Goal: Task Accomplishment & Management: Manage account settings

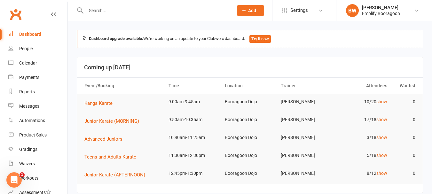
click at [325, 37] on div "Dashboard upgrade available: We're working on an update to your Clubworx dashbo…" at bounding box center [250, 39] width 347 height 18
click at [184, 8] on input "text" at bounding box center [156, 10] width 145 height 9
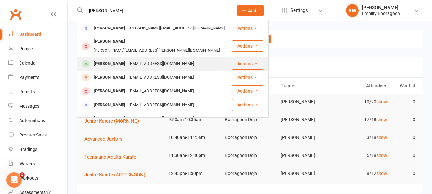
type input "[PERSON_NAME]"
click at [127, 59] on div "[EMAIL_ADDRESS][DOMAIN_NAME]" at bounding box center [161, 63] width 69 height 9
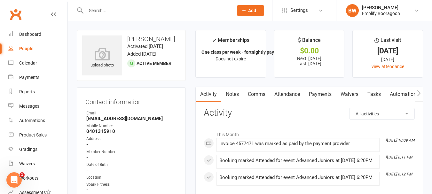
click at [421, 95] on icon "button" at bounding box center [419, 93] width 4 height 7
click at [352, 98] on link "Workouts" at bounding box center [343, 94] width 30 height 15
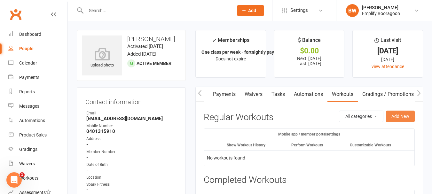
click at [397, 120] on button "Add New" at bounding box center [400, 117] width 29 height 12
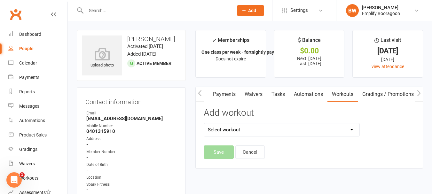
click at [294, 131] on select "Select workout Shodan Fitness Test Shodan Ho Fitness Test" at bounding box center [282, 130] width 156 height 13
select select "5899"
click at [204, 124] on select "Select workout Shodan Fitness Test Shodan Ho Fitness Test" at bounding box center [282, 130] width 156 height 13
click at [224, 149] on button "Save" at bounding box center [219, 152] width 30 height 13
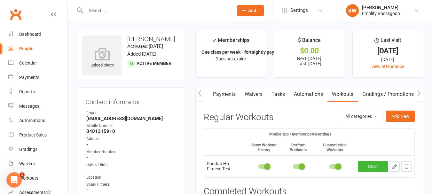
scroll to position [32, 0]
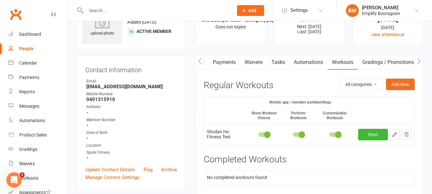
click at [337, 136] on span at bounding box center [338, 135] width 6 height 6
click at [330, 134] on input "checkbox" at bounding box center [330, 134] width 0 height 0
click at [370, 136] on link "Start" at bounding box center [373, 135] width 30 height 12
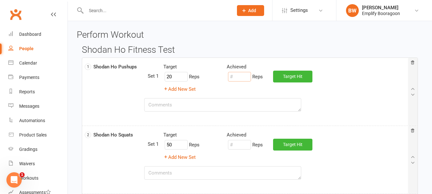
click at [238, 77] on input "number" at bounding box center [239, 77] width 23 height 10
type input "5"
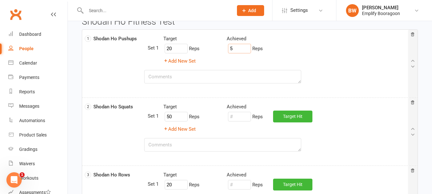
scroll to position [64, 0]
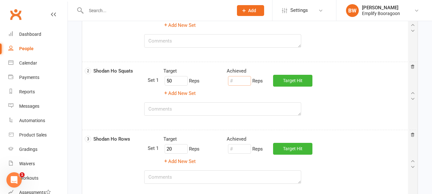
click at [242, 83] on input "number" at bounding box center [239, 81] width 23 height 10
type input "80"
click at [217, 105] on textarea at bounding box center [222, 108] width 157 height 13
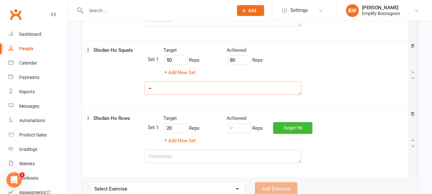
scroll to position [96, 0]
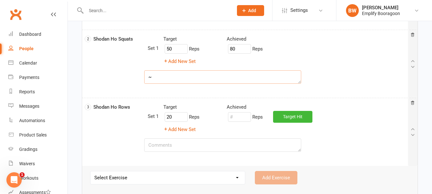
type textarea "~"
click at [233, 119] on input "number" at bounding box center [239, 117] width 23 height 10
type input "52"
click at [214, 146] on textarea at bounding box center [222, 145] width 157 height 13
type textarea "S"
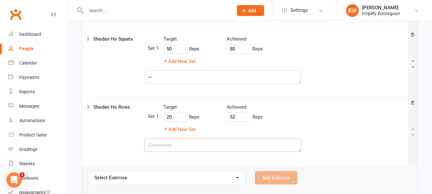
type textarea "R"
click at [341, 110] on div "Target Achieved" at bounding box center [286, 107] width 254 height 8
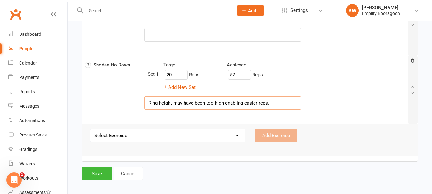
scroll to position [139, 0]
type textarea "Ring height may have been too high enabling easier reps."
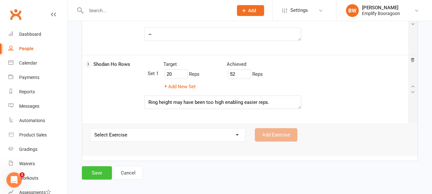
click at [107, 174] on button "Save" at bounding box center [97, 172] width 30 height 13
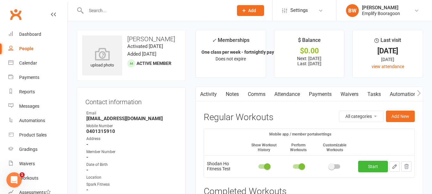
click at [124, 7] on input "text" at bounding box center [156, 10] width 145 height 9
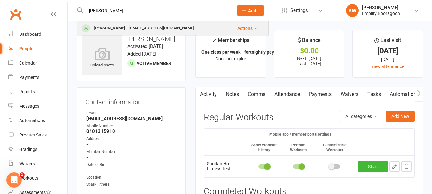
type input "spencer"
click at [128, 25] on div "suwarnivichi@gmail.com" at bounding box center [161, 28] width 69 height 9
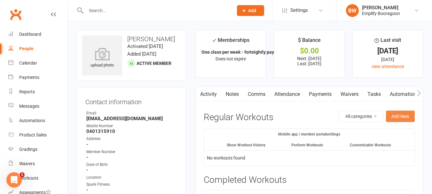
click at [396, 120] on button "Add New" at bounding box center [400, 117] width 29 height 12
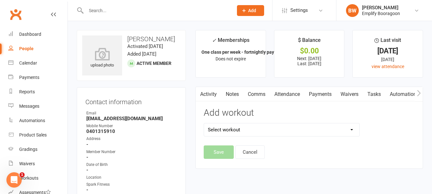
drag, startPoint x: 315, startPoint y: 135, endPoint x: 311, endPoint y: 133, distance: 4.0
click at [315, 135] on select "Select workout Shodan Fitness Test Shodan Ho Fitness Test" at bounding box center [282, 130] width 156 height 13
select select "5899"
click at [204, 124] on select "Select workout Shodan Fitness Test Shodan Ho Fitness Test" at bounding box center [282, 130] width 156 height 13
click at [221, 151] on button "Save" at bounding box center [219, 152] width 30 height 13
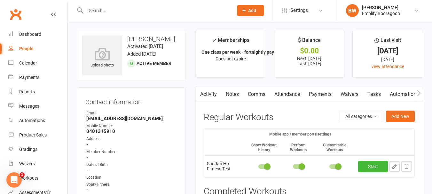
click at [337, 163] on td at bounding box center [335, 167] width 41 height 22
click at [337, 168] on span at bounding box center [338, 167] width 6 height 6
click at [330, 166] on input "checkbox" at bounding box center [330, 166] width 0 height 0
click at [372, 163] on link "Start" at bounding box center [373, 167] width 30 height 12
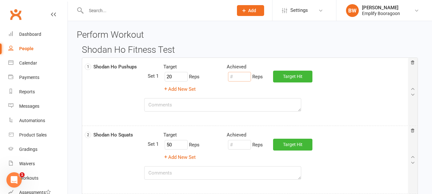
click at [235, 78] on input "number" at bounding box center [239, 77] width 23 height 10
type input "5"
click at [245, 147] on input "number" at bounding box center [239, 145] width 23 height 10
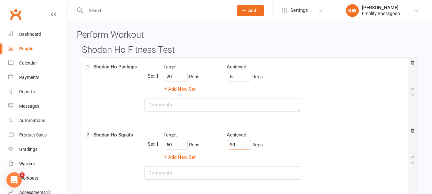
type input "90"
click at [240, 169] on textarea at bounding box center [222, 172] width 157 height 13
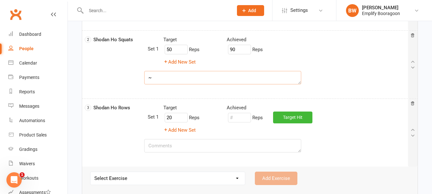
scroll to position [96, 0]
type textarea "~"
click at [238, 122] on input "number" at bounding box center [239, 117] width 23 height 10
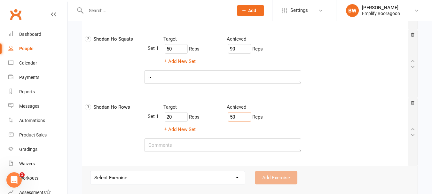
type input "50"
click at [210, 142] on textarea at bounding box center [222, 145] width 157 height 13
click at [344, 105] on div "Target Achieved" at bounding box center [286, 107] width 254 height 8
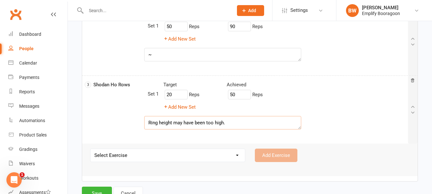
scroll to position [139, 0]
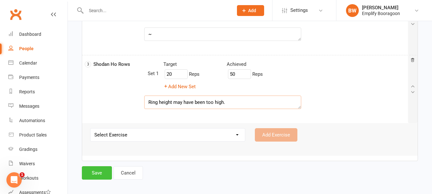
type textarea "Ring height may have been too high."
click at [101, 171] on button "Save" at bounding box center [97, 172] width 30 height 13
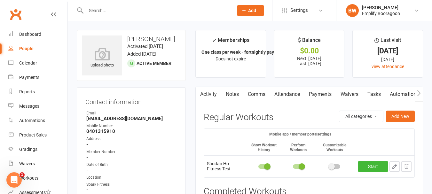
click at [95, 6] on input "text" at bounding box center [156, 10] width 145 height 9
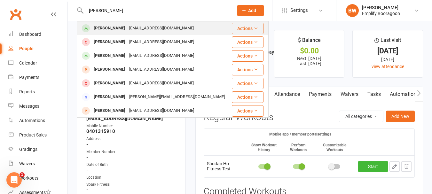
type input "barry"
click at [127, 27] on div "chengzhou76@hotmail.com" at bounding box center [161, 28] width 69 height 9
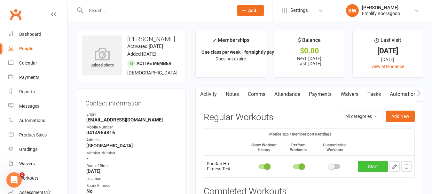
click at [366, 165] on link "Start" at bounding box center [373, 167] width 30 height 12
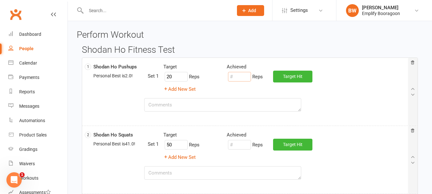
click at [237, 80] on input "number" at bounding box center [239, 77] width 23 height 10
type input "2"
click at [246, 147] on input "number" at bounding box center [239, 145] width 23 height 10
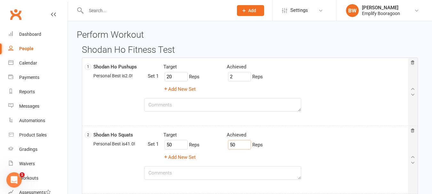
type input "50"
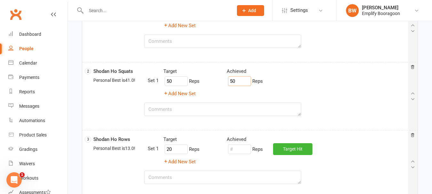
scroll to position [64, 0]
click at [243, 152] on input "number" at bounding box center [239, 149] width 23 height 10
type input "17"
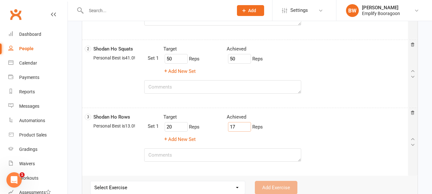
scroll to position [75, 0]
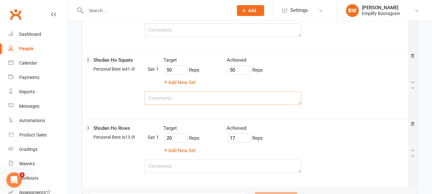
click at [204, 100] on textarea at bounding box center [222, 98] width 157 height 13
click at [351, 95] on div "~ some not low enough" at bounding box center [251, 85] width 334 height 58
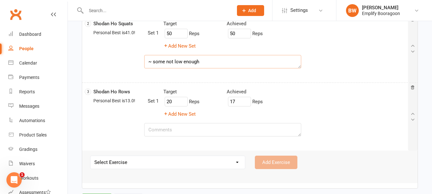
scroll to position [139, 0]
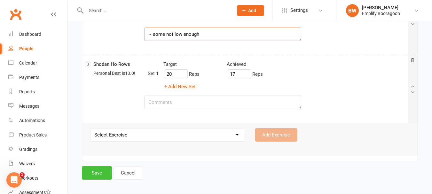
type textarea "~ some not low enough"
click at [100, 169] on button "Save" at bounding box center [97, 172] width 30 height 13
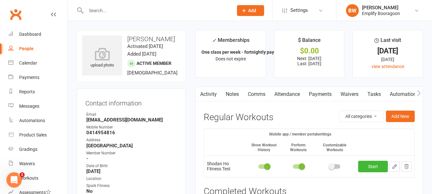
click at [150, 4] on div at bounding box center [153, 10] width 152 height 21
click at [149, 7] on input "text" at bounding box center [156, 10] width 145 height 9
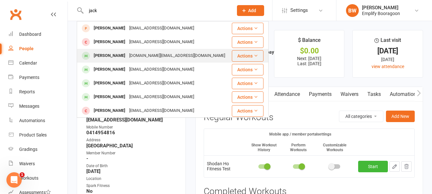
type input "jack"
click at [127, 53] on div "[DOMAIN_NAME][EMAIL_ADDRESS][DOMAIN_NAME]" at bounding box center [177, 55] width 100 height 9
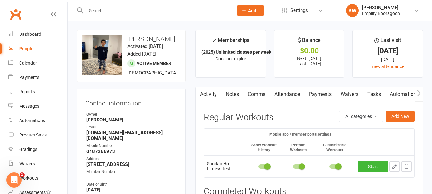
click at [336, 171] on td at bounding box center [335, 167] width 41 height 22
click at [336, 169] on td at bounding box center [335, 167] width 41 height 22
click at [335, 163] on td at bounding box center [335, 167] width 41 height 22
click at [336, 166] on span at bounding box center [338, 167] width 6 height 6
click at [330, 166] on input "checkbox" at bounding box center [330, 166] width 0 height 0
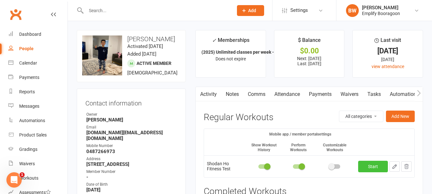
click at [375, 166] on link "Start" at bounding box center [373, 167] width 30 height 12
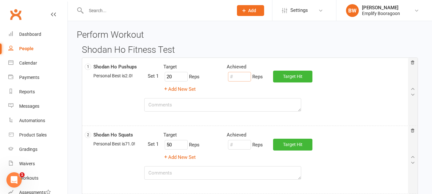
click at [244, 79] on input "number" at bounding box center [239, 77] width 23 height 10
type input "10"
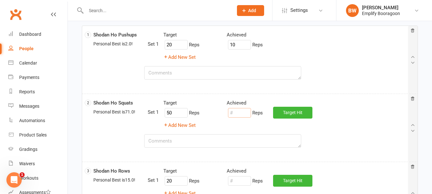
click at [245, 116] on input "number" at bounding box center [239, 113] width 23 height 10
type input "71"
click at [209, 145] on textarea at bounding box center [222, 140] width 157 height 13
click at [316, 123] on div "Add New Set" at bounding box center [286, 126] width 254 height 8
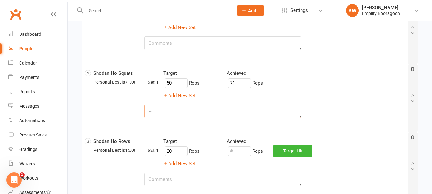
scroll to position [96, 0]
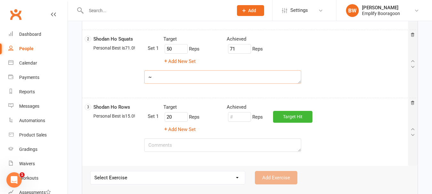
type textarea "~"
click at [230, 118] on input "number" at bounding box center [239, 117] width 23 height 10
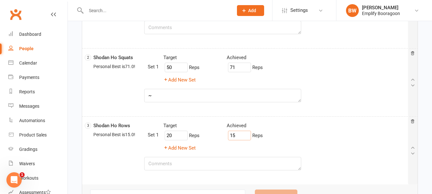
scroll to position [139, 0]
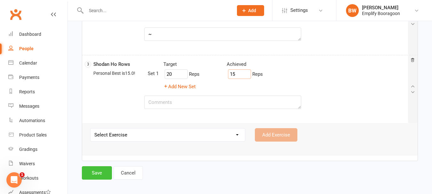
type input "15"
click at [107, 174] on button "Save" at bounding box center [97, 172] width 30 height 13
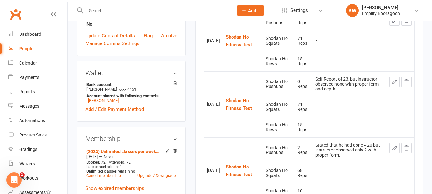
scroll to position [224, 0]
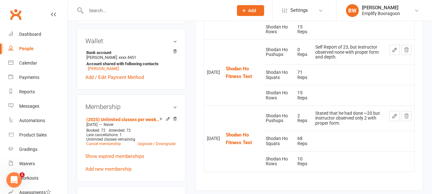
click at [340, 97] on td at bounding box center [350, 95] width 74 height 20
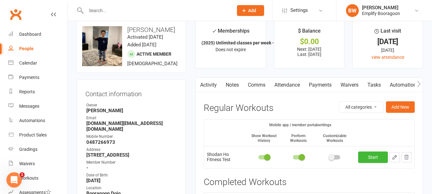
scroll to position [0, 0]
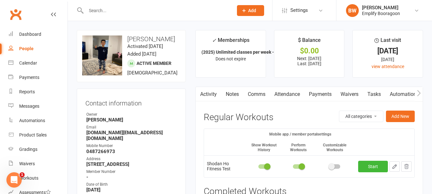
click at [122, 13] on input "text" at bounding box center [156, 10] width 145 height 9
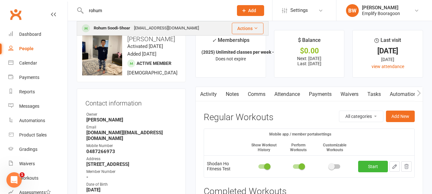
type input "rohum"
click at [195, 24] on div "Rohum Soodi-Shoar payam.soodishoar@gmail.com" at bounding box center [151, 28] width 148 height 13
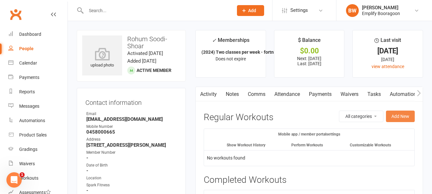
click at [400, 122] on button "Add New" at bounding box center [400, 117] width 29 height 12
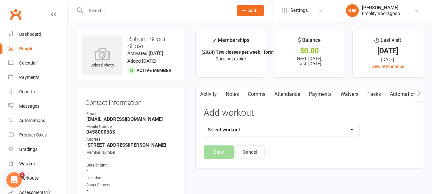
click at [310, 128] on select "Select workout Shodan Fitness Test Shodan Ho Fitness Test" at bounding box center [282, 130] width 156 height 13
select select "5899"
click at [204, 124] on select "Select workout Shodan Fitness Test Shodan Ho Fitness Test" at bounding box center [282, 130] width 156 height 13
click at [218, 151] on button "Save" at bounding box center [219, 152] width 30 height 13
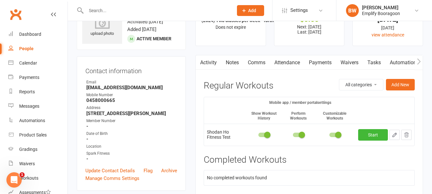
scroll to position [32, 0]
click at [336, 134] on span at bounding box center [338, 135] width 6 height 6
click at [330, 134] on input "checkbox" at bounding box center [330, 134] width 0 height 0
click at [371, 138] on link "Start" at bounding box center [373, 135] width 30 height 12
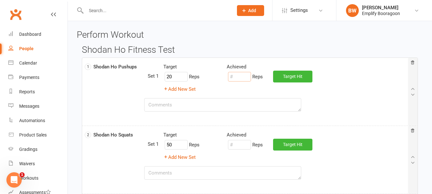
click at [238, 79] on input "number" at bounding box center [239, 77] width 23 height 10
type input "20"
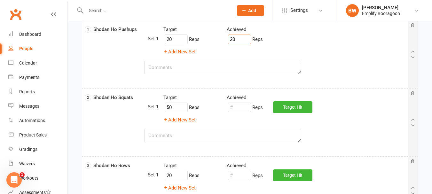
scroll to position [64, 0]
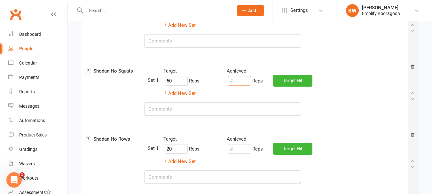
click at [242, 79] on input "number" at bounding box center [239, 81] width 23 height 10
click at [233, 108] on textarea at bounding box center [222, 108] width 157 height 13
click at [320, 140] on div "Achieved" at bounding box center [275, 139] width 106 height 8
type textarea "Injury prevented Squats"
click at [241, 151] on input "number" at bounding box center [239, 149] width 23 height 10
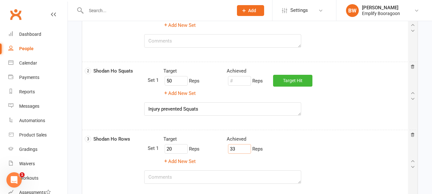
click at [362, 105] on div "Injury prevented Squats" at bounding box center [251, 96] width 334 height 58
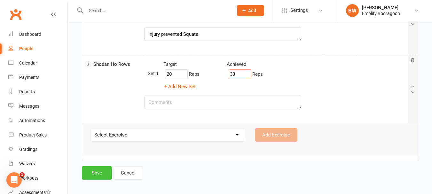
type input "33"
click at [103, 175] on button "Save" at bounding box center [97, 172] width 30 height 13
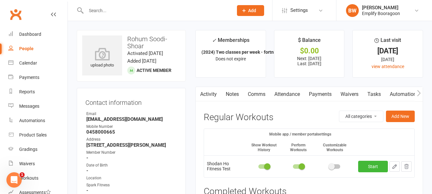
click at [165, 12] on input "text" at bounding box center [156, 10] width 145 height 9
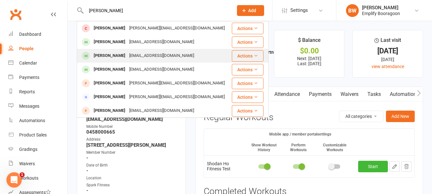
type input "john"
click at [127, 56] on div "ratchaneeduff@gmail.com" at bounding box center [161, 55] width 69 height 9
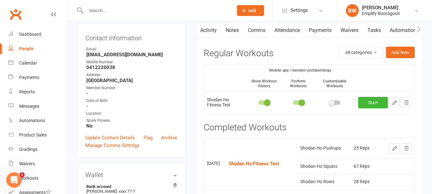
scroll to position [96, 0]
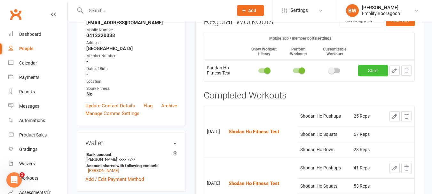
click at [372, 73] on link "Start" at bounding box center [373, 71] width 30 height 12
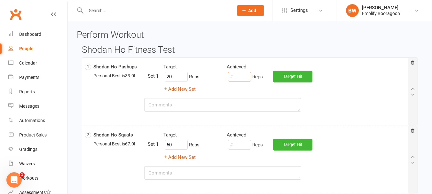
click at [245, 78] on input "number" at bounding box center [239, 77] width 23 height 10
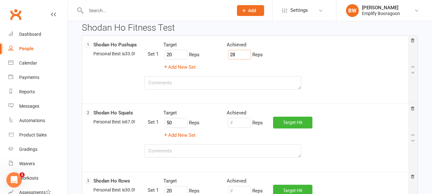
scroll to position [32, 0]
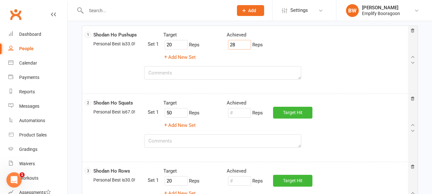
type input "28"
click at [247, 111] on input "number" at bounding box center [239, 113] width 23 height 10
type input "8"
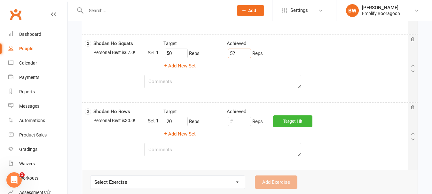
scroll to position [96, 0]
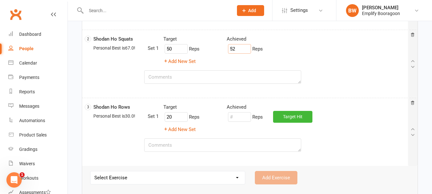
click at [239, 122] on div "Reps" at bounding box center [245, 117] width 36 height 12
type input "52"
click at [239, 122] on input "number" at bounding box center [239, 117] width 23 height 10
click at [298, 99] on div "3 Shodan Ho Rows Personal Best is 30.0 ! Target Achieved 20 Reps 36 Reps Add Ne…" at bounding box center [250, 132] width 336 height 68
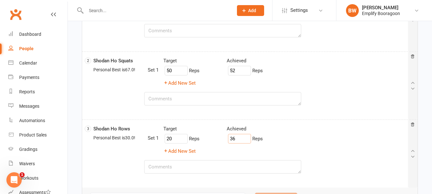
scroll to position [139, 0]
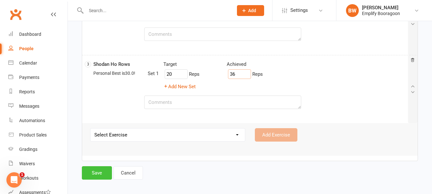
type input "36"
click at [93, 173] on button "Save" at bounding box center [97, 172] width 30 height 13
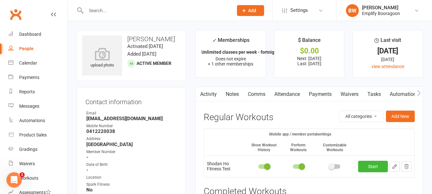
click at [113, 11] on input "text" at bounding box center [156, 10] width 145 height 9
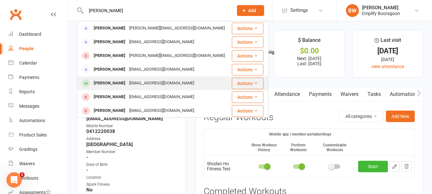
type input "andrew"
click at [127, 79] on div "b629511@hotmail.com" at bounding box center [161, 83] width 69 height 9
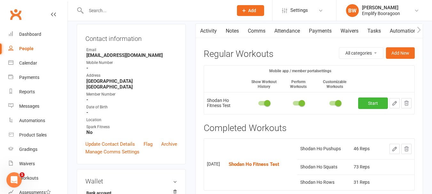
scroll to position [64, 0]
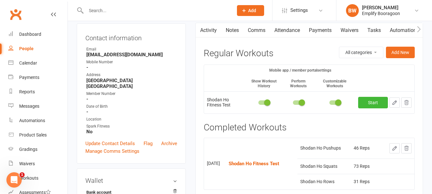
click at [337, 99] on td at bounding box center [335, 103] width 41 height 22
click at [337, 100] on span at bounding box center [338, 103] width 6 height 6
click at [330, 102] on input "checkbox" at bounding box center [330, 102] width 0 height 0
click at [365, 100] on link "Start" at bounding box center [373, 103] width 30 height 12
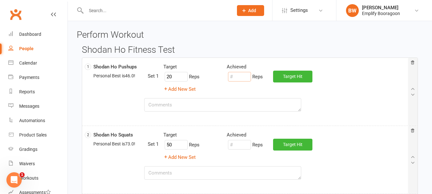
click at [241, 76] on input "number" at bounding box center [239, 77] width 23 height 10
type input "44"
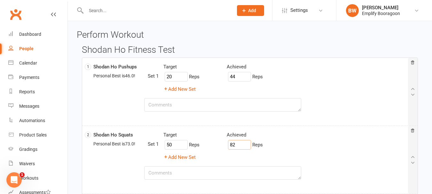
type input "82"
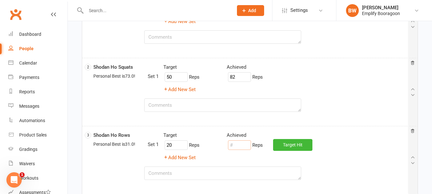
click at [244, 145] on input "number" at bounding box center [239, 146] width 23 height 10
type input "33"
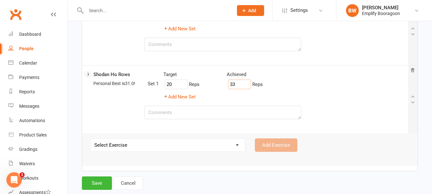
scroll to position [139, 0]
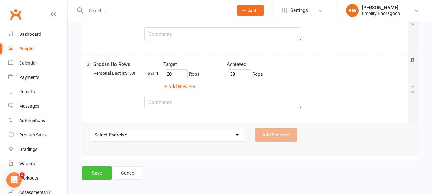
click at [97, 173] on button "Save" at bounding box center [97, 172] width 30 height 13
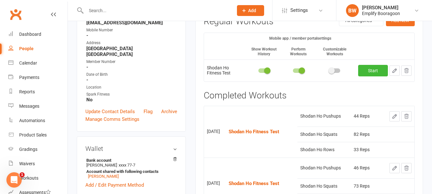
scroll to position [64, 0]
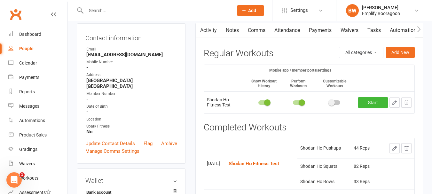
click at [167, 13] on input "text" at bounding box center [156, 10] width 145 height 9
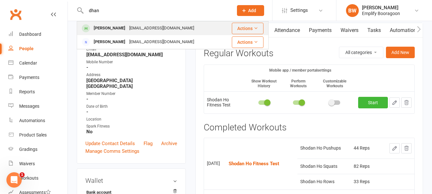
type input "dhan"
click at [149, 30] on div "jes_ann12@yahoo.com" at bounding box center [161, 28] width 69 height 9
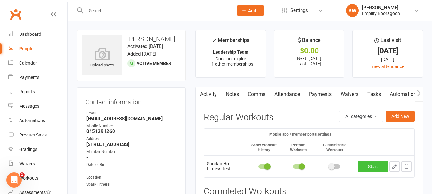
click at [379, 164] on link "Start" at bounding box center [373, 167] width 30 height 12
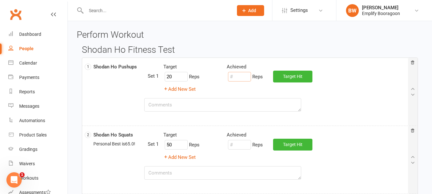
click at [241, 76] on input "number" at bounding box center [239, 77] width 23 height 10
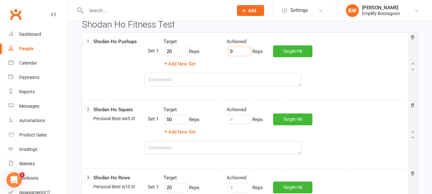
scroll to position [32, 0]
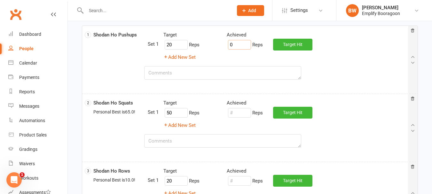
type input "0"
click at [242, 115] on input "number" at bounding box center [239, 113] width 23 height 10
type input "53"
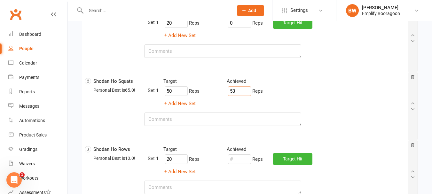
scroll to position [64, 0]
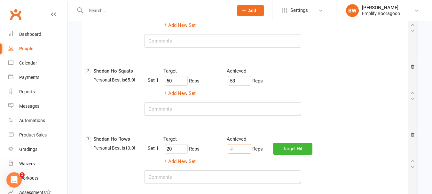
click at [235, 150] on input "number" at bounding box center [239, 149] width 23 height 10
click at [283, 136] on div "Achieved" at bounding box center [275, 139] width 106 height 8
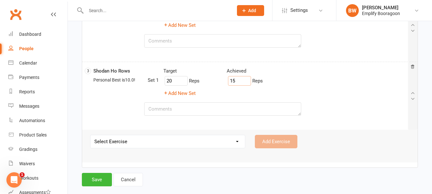
scroll to position [139, 0]
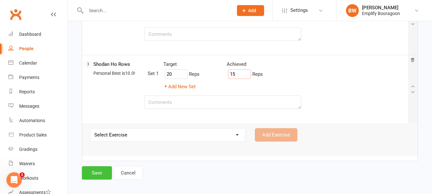
type input "15"
click at [100, 176] on button "Save" at bounding box center [97, 172] width 30 height 13
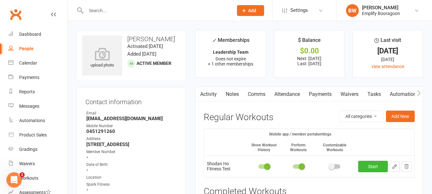
click at [140, 11] on input "text" at bounding box center [156, 10] width 145 height 9
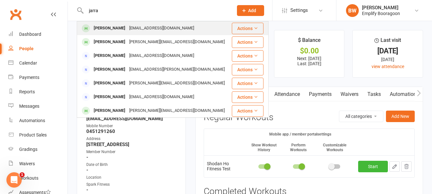
type input "jarra"
click at [122, 27] on div "Jarrah Donnan" at bounding box center [110, 28] width 36 height 9
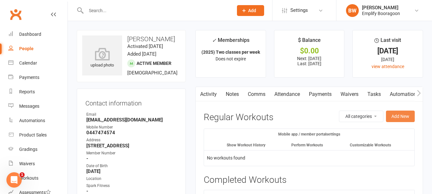
click at [401, 118] on button "Add New" at bounding box center [400, 117] width 29 height 12
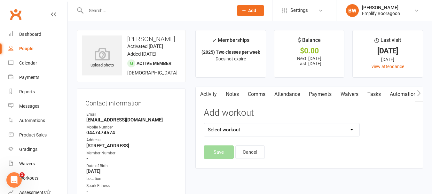
click at [268, 131] on select "Select workout Shodan Fitness Test Shodan Ho Fitness Test" at bounding box center [282, 130] width 156 height 13
select select "5899"
click at [204, 124] on select "Select workout Shodan Fitness Test Shodan Ho Fitness Test" at bounding box center [282, 130] width 156 height 13
click at [225, 153] on button "Save" at bounding box center [219, 152] width 30 height 13
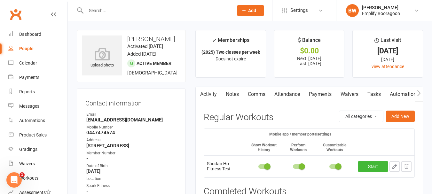
click at [336, 164] on td at bounding box center [335, 167] width 41 height 22
click at [337, 168] on span at bounding box center [338, 167] width 6 height 6
click at [330, 166] on input "checkbox" at bounding box center [330, 166] width 0 height 0
click at [373, 166] on link "Start" at bounding box center [373, 167] width 30 height 12
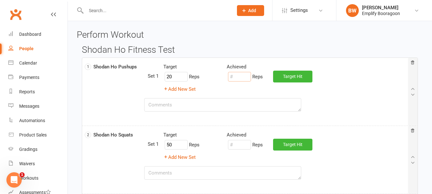
click at [239, 79] on input "number" at bounding box center [239, 77] width 23 height 10
type input "18"
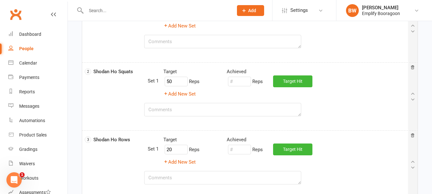
scroll to position [64, 0]
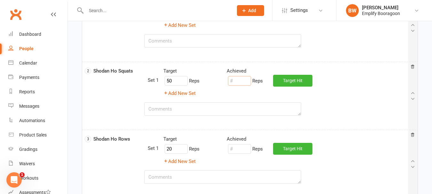
click at [243, 84] on input "number" at bounding box center [239, 81] width 23 height 10
type input "48"
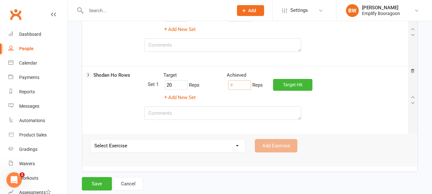
click at [237, 86] on input "number" at bounding box center [239, 85] width 23 height 10
type input "42"
click at [236, 110] on textarea at bounding box center [222, 113] width 157 height 13
type textarea "!"
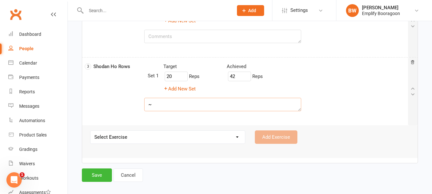
scroll to position [139, 0]
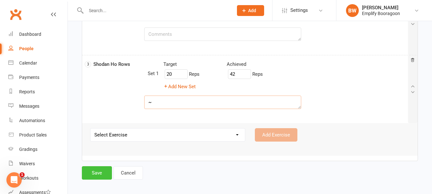
type textarea "~"
click at [103, 174] on button "Save" at bounding box center [97, 172] width 30 height 13
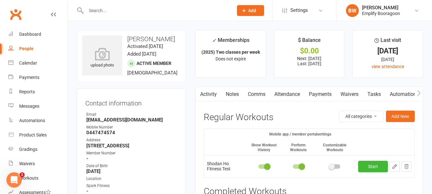
click at [153, 11] on input "text" at bounding box center [156, 10] width 145 height 9
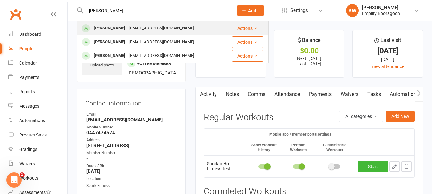
type input "igor"
click at [156, 25] on div "igor.lugonja80@gmail.com" at bounding box center [161, 28] width 69 height 9
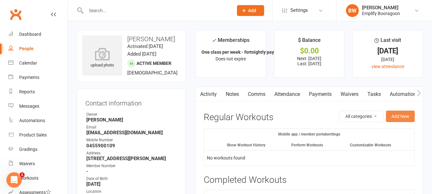
click at [394, 116] on button "Add New" at bounding box center [400, 117] width 29 height 12
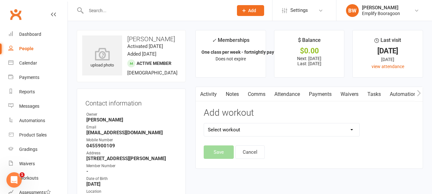
click at [279, 129] on select "Select workout Shodan Fitness Test Shodan Ho Fitness Test" at bounding box center [282, 130] width 156 height 13
select select "5899"
click at [204, 124] on select "Select workout Shodan Fitness Test Shodan Ho Fitness Test" at bounding box center [282, 130] width 156 height 13
click at [225, 149] on button "Save" at bounding box center [219, 152] width 30 height 13
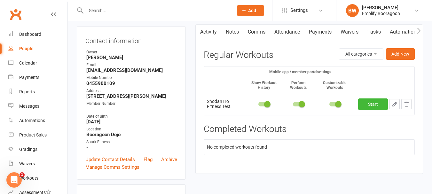
scroll to position [64, 0]
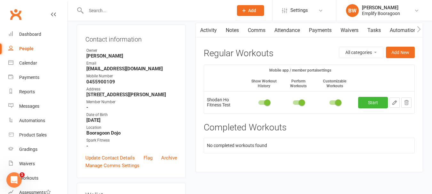
click at [344, 101] on td at bounding box center [335, 103] width 41 height 22
click at [339, 100] on span at bounding box center [338, 103] width 6 height 6
click at [330, 102] on input "checkbox" at bounding box center [330, 102] width 0 height 0
click at [372, 104] on link "Start" at bounding box center [373, 103] width 30 height 12
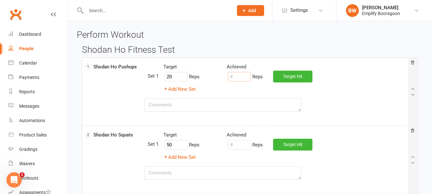
click at [245, 80] on input "number" at bounding box center [239, 77] width 23 height 10
type input "20"
click at [239, 147] on input "number" at bounding box center [239, 145] width 23 height 10
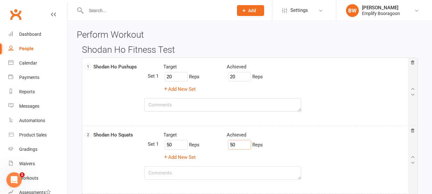
type input "50"
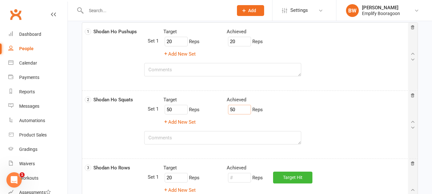
scroll to position [96, 0]
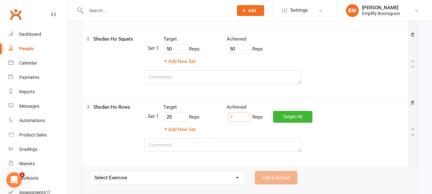
click at [242, 120] on input "number" at bounding box center [239, 117] width 23 height 10
type input "20"
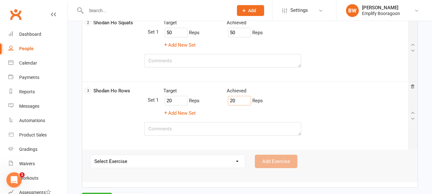
scroll to position [139, 0]
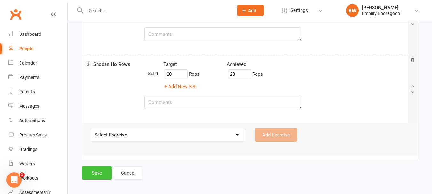
click at [104, 172] on button "Save" at bounding box center [97, 172] width 30 height 13
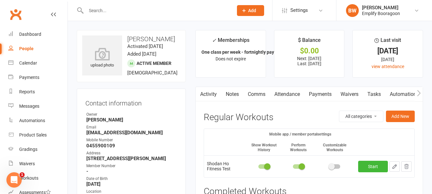
click at [138, 12] on input "text" at bounding box center [156, 10] width 145 height 9
type input "3"
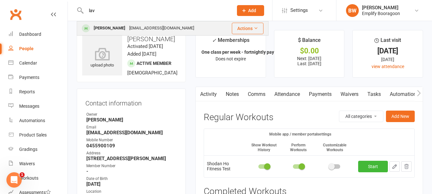
type input "lav"
click at [135, 26] on div "jes_ann12@yahoo.com" at bounding box center [161, 28] width 69 height 9
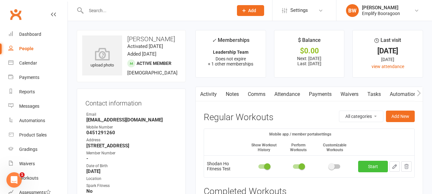
click at [380, 168] on link "Start" at bounding box center [373, 167] width 30 height 12
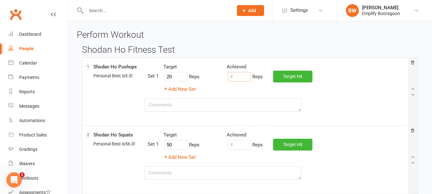
click at [239, 77] on input "number" at bounding box center [239, 77] width 23 height 10
type input "3"
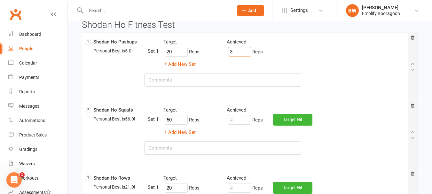
scroll to position [32, 0]
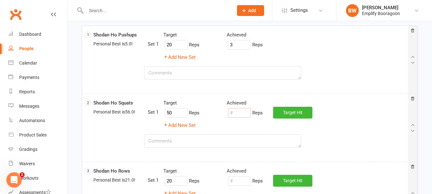
click at [240, 115] on input "number" at bounding box center [239, 113] width 23 height 10
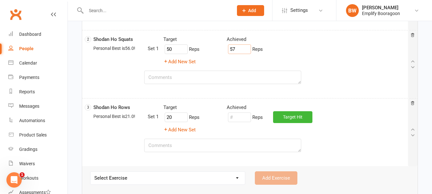
scroll to position [96, 0]
type input "57"
click at [237, 118] on input "number" at bounding box center [239, 117] width 23 height 10
type input "16"
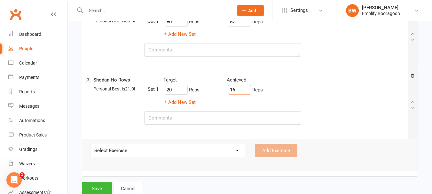
scroll to position [139, 0]
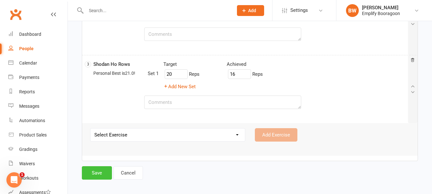
click at [102, 170] on button "Save" at bounding box center [97, 172] width 30 height 13
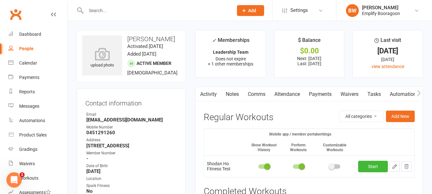
click at [122, 12] on input "text" at bounding box center [156, 10] width 145 height 9
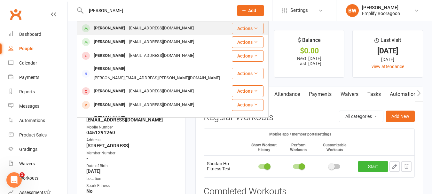
type input "alex"
click at [127, 24] on div "iamdanilau@gmail.com" at bounding box center [161, 28] width 69 height 9
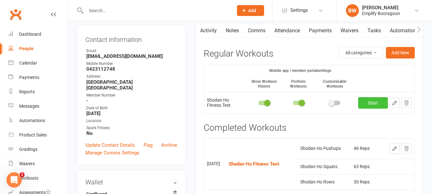
scroll to position [64, 0]
click at [364, 104] on link "Start" at bounding box center [373, 103] width 30 height 12
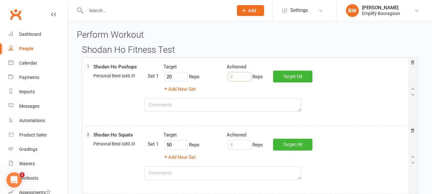
click at [241, 79] on input "number" at bounding box center [239, 77] width 23 height 10
type input "42"
click at [242, 145] on input "number" at bounding box center [239, 145] width 23 height 10
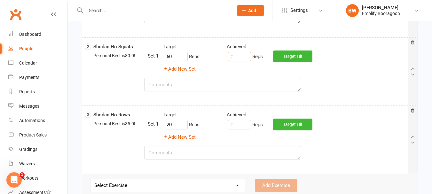
scroll to position [96, 0]
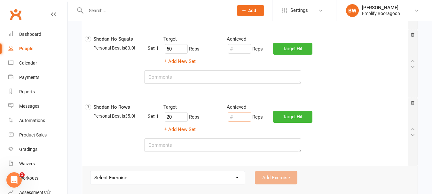
click at [232, 121] on input "number" at bounding box center [239, 117] width 23 height 10
type input "30"
click at [202, 77] on textarea at bounding box center [222, 76] width 157 height 13
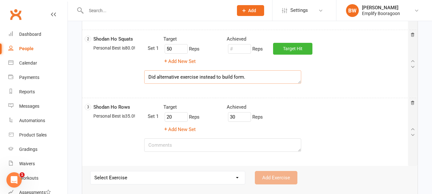
click at [341, 76] on div "Did alternative exercise instead to build form." at bounding box center [251, 64] width 334 height 58
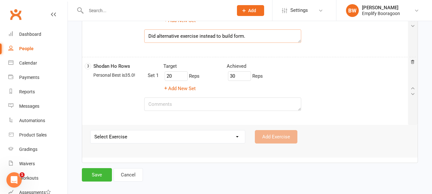
scroll to position [139, 0]
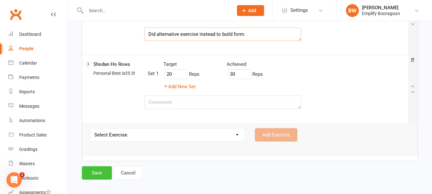
type textarea "Did alternative exercise instead to build form."
click at [106, 173] on button "Save" at bounding box center [97, 172] width 30 height 13
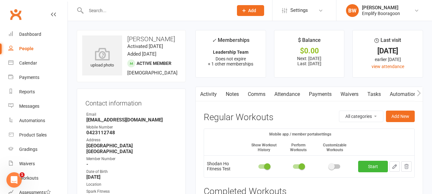
click at [131, 10] on input "text" at bounding box center [156, 10] width 145 height 9
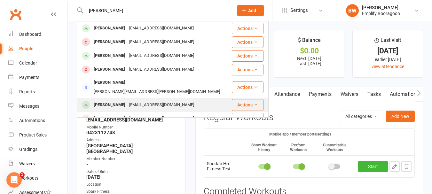
type input "alex h"
click at [132, 100] on div "ellenloorits@gmail.com" at bounding box center [161, 104] width 69 height 9
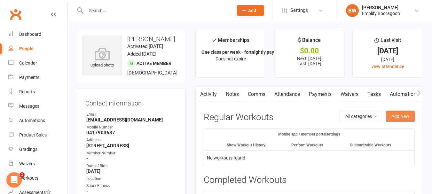
click at [394, 114] on button "Add New" at bounding box center [400, 117] width 29 height 12
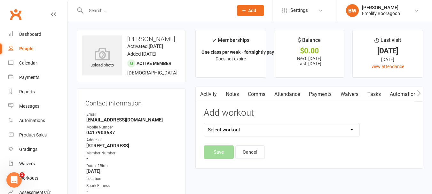
click at [310, 132] on select "Select workout Shodan Fitness Test Shodan Ho Fitness Test" at bounding box center [282, 130] width 156 height 13
select select "5899"
click at [204, 124] on select "Select workout Shodan Fitness Test Shodan Ho Fitness Test" at bounding box center [282, 130] width 156 height 13
click at [219, 153] on button "Save" at bounding box center [219, 152] width 30 height 13
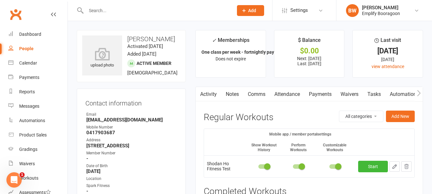
click at [331, 162] on td at bounding box center [335, 167] width 41 height 22
click at [333, 165] on div at bounding box center [335, 167] width 11 height 4
click at [330, 166] on input "checkbox" at bounding box center [330, 166] width 0 height 0
click at [368, 167] on link "Start" at bounding box center [373, 167] width 30 height 12
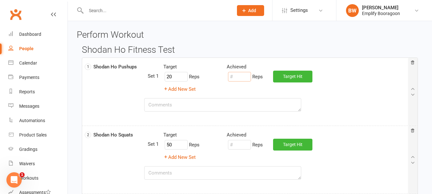
click at [240, 76] on input "number" at bounding box center [239, 77] width 23 height 10
type input "13"
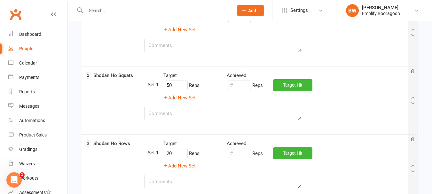
scroll to position [64, 0]
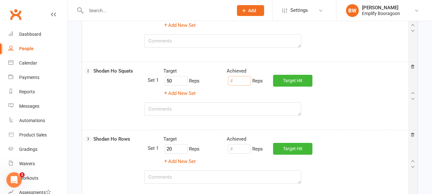
click at [238, 81] on input "number" at bounding box center [239, 81] width 23 height 10
type input "58"
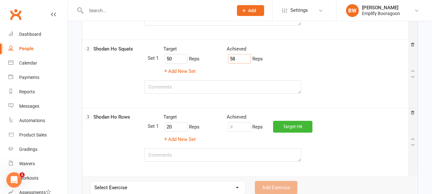
scroll to position [96, 0]
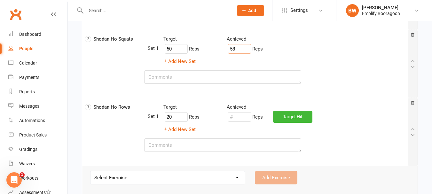
click at [242, 124] on div "Target Achieved 20 Reps Reps Target Hit Add New Set" at bounding box center [278, 118] width 261 height 30
click at [240, 119] on input "number" at bounding box center [239, 117] width 23 height 10
type input "18"
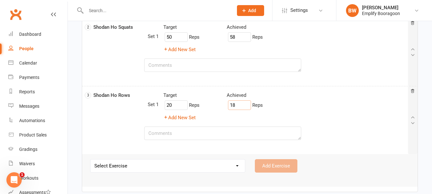
scroll to position [139, 0]
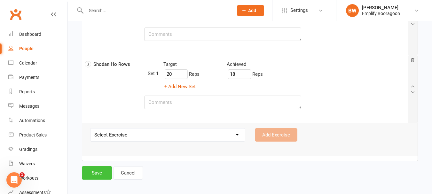
click at [105, 171] on button "Save" at bounding box center [97, 172] width 30 height 13
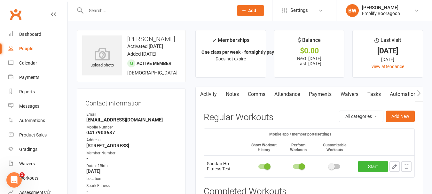
click at [125, 10] on input "text" at bounding box center [156, 10] width 145 height 9
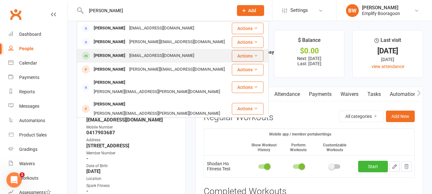
type input "samant"
click at [123, 52] on div "Samantha Chong" at bounding box center [110, 55] width 36 height 9
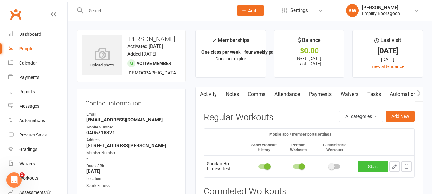
click at [370, 168] on link "Start" at bounding box center [373, 167] width 30 height 12
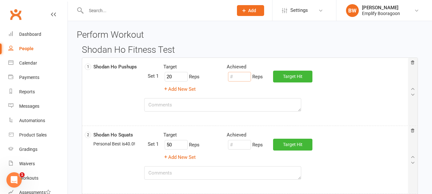
click at [243, 76] on input "number" at bounding box center [239, 77] width 23 height 10
type input "5"
click at [231, 148] on input "number" at bounding box center [239, 145] width 23 height 10
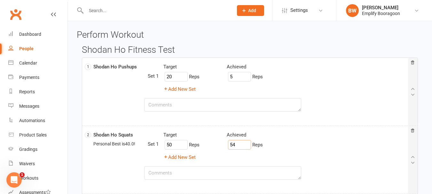
type input "54"
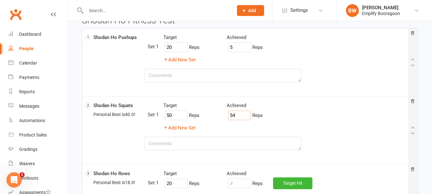
scroll to position [64, 0]
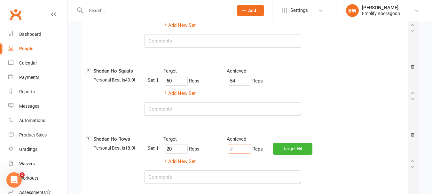
click at [235, 146] on input "number" at bounding box center [239, 149] width 23 height 10
click at [279, 144] on div "14 Reps" at bounding box center [275, 149] width 106 height 12
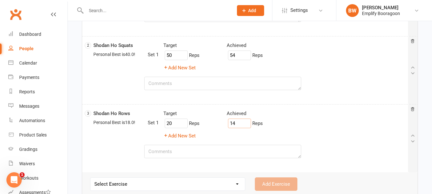
scroll to position [128, 0]
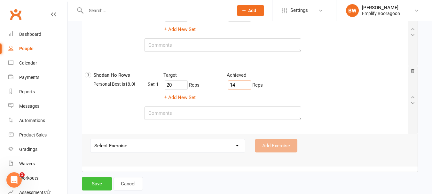
type input "14"
click at [92, 188] on button "Save" at bounding box center [97, 183] width 30 height 13
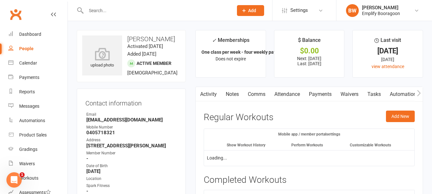
click at [113, 8] on input "text" at bounding box center [156, 10] width 145 height 9
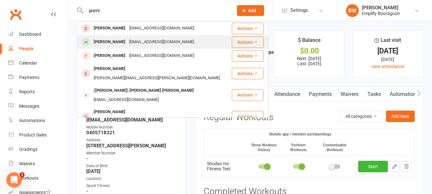
type input "jasmi"
click at [117, 38] on div "Jasmine Browning" at bounding box center [110, 41] width 36 height 9
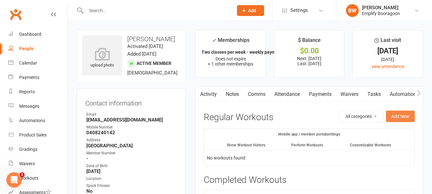
click at [397, 116] on button "Add New" at bounding box center [400, 117] width 29 height 12
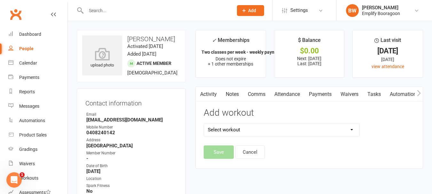
drag, startPoint x: 310, startPoint y: 130, endPoint x: 303, endPoint y: 135, distance: 8.9
click at [310, 130] on select "Select workout Shodan Fitness Test Shodan Ho Fitness Test" at bounding box center [282, 130] width 156 height 13
select select "5899"
click at [204, 124] on select "Select workout Shodan Fitness Test Shodan Ho Fitness Test" at bounding box center [282, 130] width 156 height 13
click at [229, 147] on button "Save" at bounding box center [219, 152] width 30 height 13
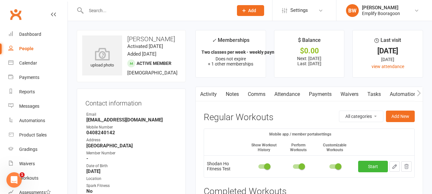
click at [334, 165] on div at bounding box center [335, 167] width 11 height 4
click at [330, 166] on input "checkbox" at bounding box center [330, 166] width 0 height 0
click at [365, 166] on link "Start" at bounding box center [373, 167] width 30 height 12
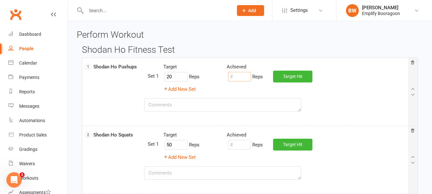
click at [232, 76] on input "number" at bounding box center [239, 77] width 23 height 10
type input "0"
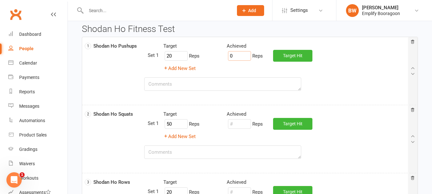
scroll to position [32, 0]
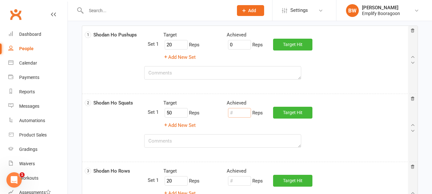
click at [242, 115] on input "number" at bounding box center [239, 113] width 23 height 10
type input "48"
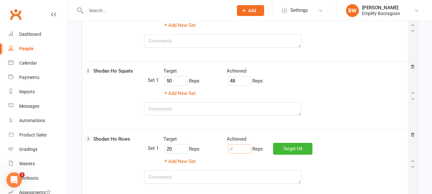
click at [237, 149] on input "number" at bounding box center [239, 149] width 23 height 10
type input "8"
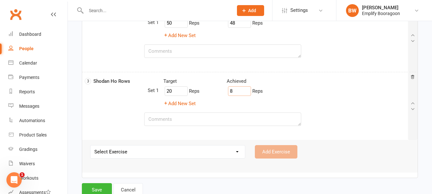
scroll to position [128, 0]
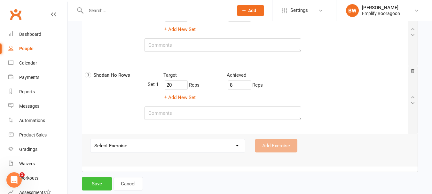
click at [101, 185] on button "Save" at bounding box center [97, 183] width 30 height 13
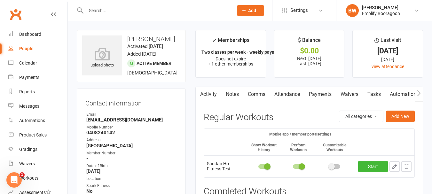
click at [149, 12] on input "text" at bounding box center [156, 10] width 145 height 9
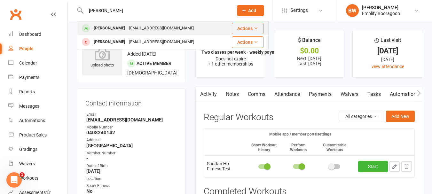
type input "ivan"
click at [134, 32] on div "igor.lugonja80@gmail.com" at bounding box center [161, 28] width 69 height 9
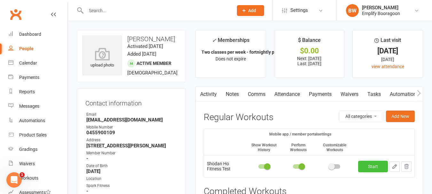
click at [377, 163] on link "Start" at bounding box center [373, 167] width 30 height 12
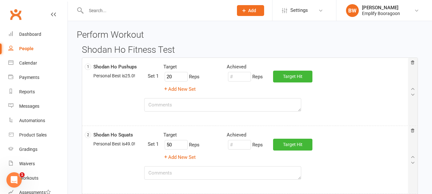
click at [240, 82] on div "Reps" at bounding box center [245, 77] width 36 height 12
click at [239, 80] on input "number" at bounding box center [239, 77] width 23 height 10
type input "3"
type input "29"
click at [242, 147] on input "number" at bounding box center [239, 145] width 23 height 10
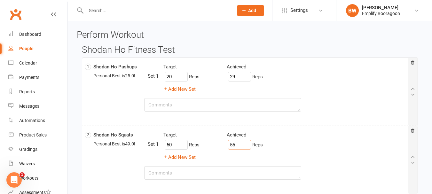
type input "55"
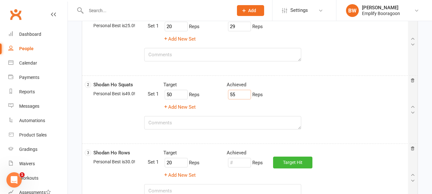
scroll to position [64, 0]
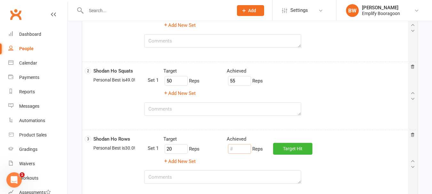
click at [240, 148] on input "number" at bounding box center [239, 149] width 23 height 10
type input "32"
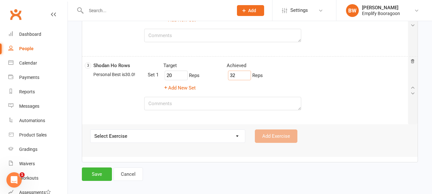
scroll to position [139, 0]
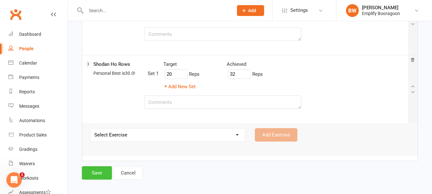
click at [101, 169] on button "Save" at bounding box center [97, 172] width 30 height 13
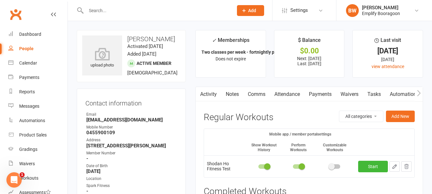
click at [136, 10] on input "text" at bounding box center [156, 10] width 145 height 9
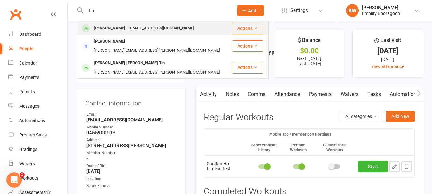
type input "tin"
click at [136, 31] on div "igor.lugonja80@gmail.com" at bounding box center [161, 28] width 69 height 9
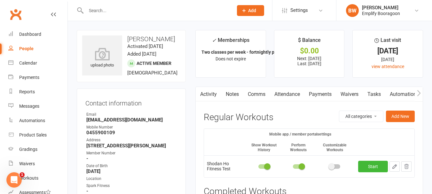
click at [385, 115] on div "All categories Fitness Test Add New" at bounding box center [377, 117] width 76 height 12
click at [397, 116] on button "Add New" at bounding box center [400, 117] width 29 height 12
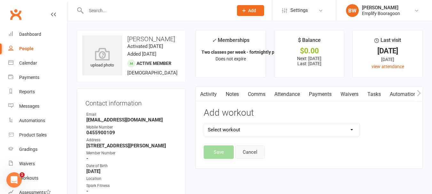
click at [247, 151] on button "Cancel" at bounding box center [250, 152] width 29 height 13
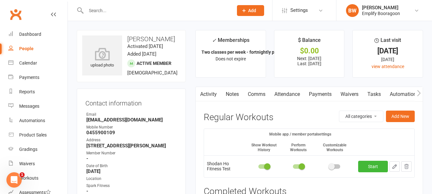
click at [372, 160] on td "Start" at bounding box center [385, 167] width 59 height 22
click at [373, 164] on link "Start" at bounding box center [373, 167] width 30 height 12
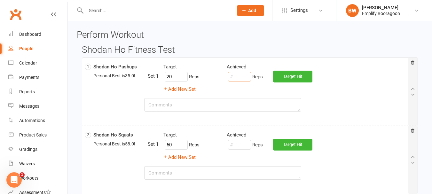
click at [243, 76] on input "number" at bounding box center [239, 77] width 23 height 10
type input "36"
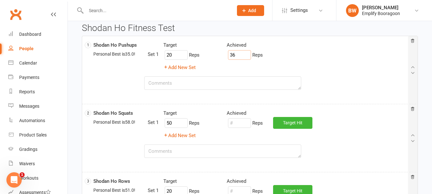
scroll to position [32, 0]
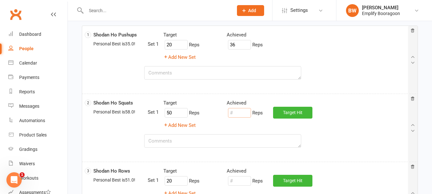
click at [242, 114] on input "number" at bounding box center [239, 113] width 23 height 10
type input "60"
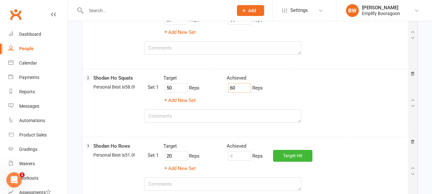
scroll to position [64, 0]
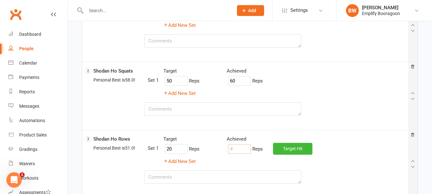
click at [237, 148] on input "number" at bounding box center [239, 149] width 23 height 10
type input "48"
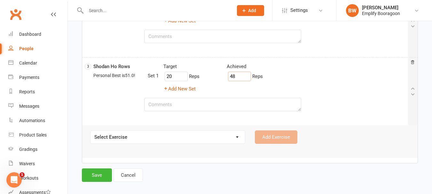
scroll to position [139, 0]
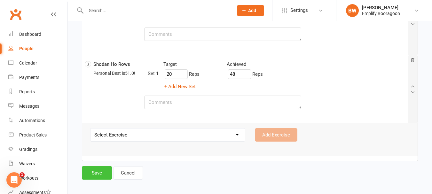
click at [101, 172] on button "Save" at bounding box center [97, 172] width 30 height 13
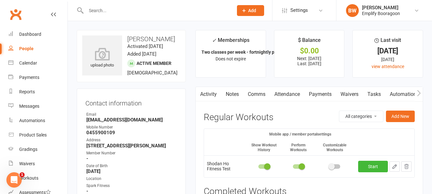
click at [111, 13] on input "text" at bounding box center [156, 10] width 145 height 9
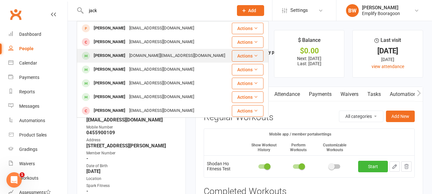
type input "jack"
click at [121, 52] on div "[PERSON_NAME]" at bounding box center [110, 55] width 36 height 9
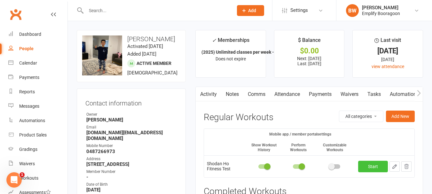
click at [367, 167] on link "Start" at bounding box center [373, 167] width 30 height 12
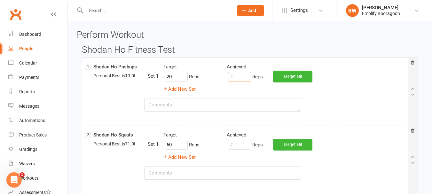
click at [245, 78] on input "number" at bounding box center [239, 77] width 23 height 10
type input "23"
click at [216, 102] on textarea at bounding box center [222, 104] width 157 height 13
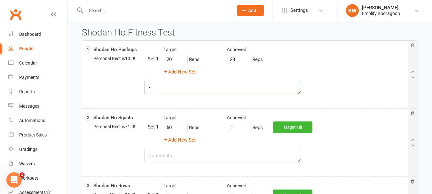
scroll to position [32, 0]
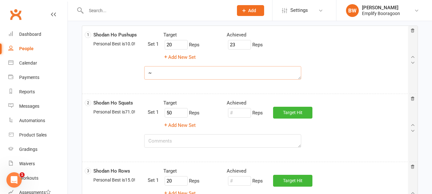
type textarea "~"
click at [242, 112] on input "number" at bounding box center [239, 113] width 23 height 10
type input "83"
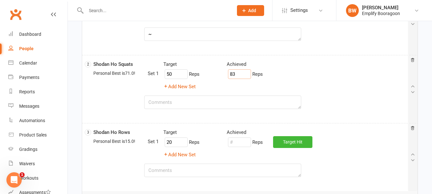
scroll to position [96, 0]
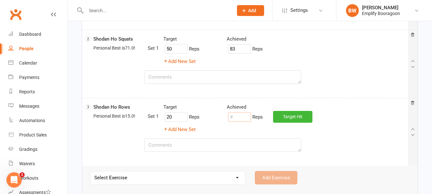
click at [237, 115] on input "number" at bounding box center [239, 117] width 23 height 10
type input "21"
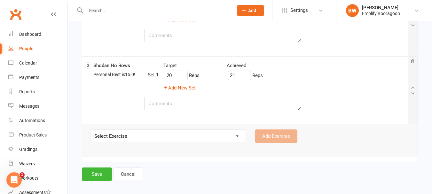
scroll to position [139, 0]
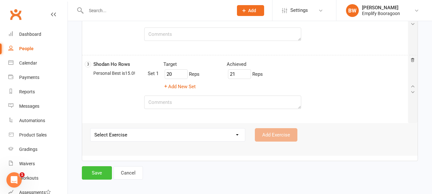
click at [105, 174] on button "Save" at bounding box center [97, 172] width 30 height 13
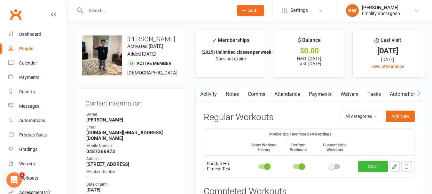
click at [107, 0] on div at bounding box center [153, 10] width 152 height 21
click at [110, 4] on div at bounding box center [153, 10] width 152 height 21
click at [110, 8] on input "text" at bounding box center [156, 10] width 145 height 9
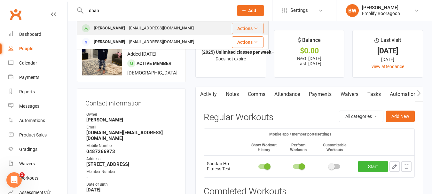
type input "dhan"
click at [117, 31] on div "Dhaniyaa Rajini" at bounding box center [110, 28] width 36 height 9
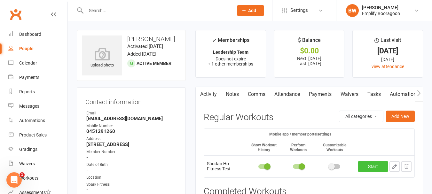
click at [378, 167] on link "Start" at bounding box center [373, 167] width 30 height 12
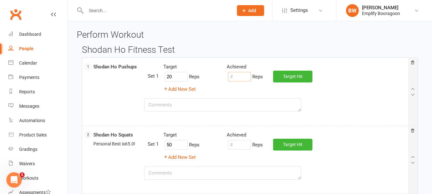
click at [248, 77] on input "number" at bounding box center [239, 77] width 23 height 10
type input "0"
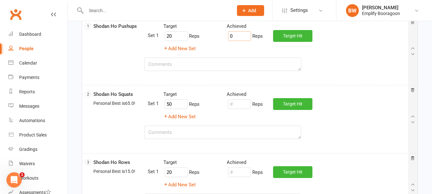
scroll to position [64, 0]
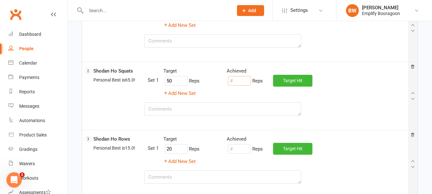
click at [244, 85] on input "number" at bounding box center [239, 81] width 23 height 10
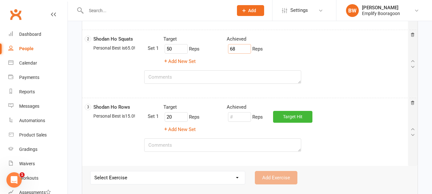
type input "68"
click at [239, 120] on input "number" at bounding box center [239, 117] width 23 height 10
type input "15"
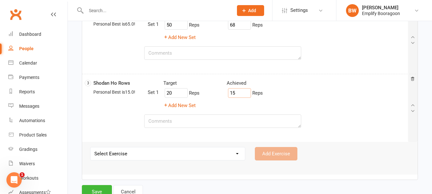
scroll to position [139, 0]
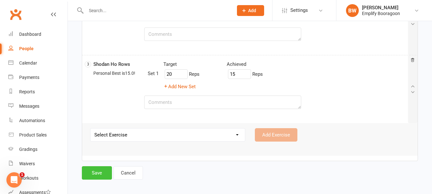
click at [100, 170] on button "Save" at bounding box center [97, 172] width 30 height 13
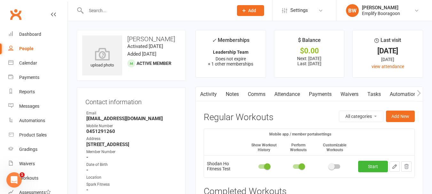
click at [156, 9] on input "text" at bounding box center [156, 10] width 145 height 9
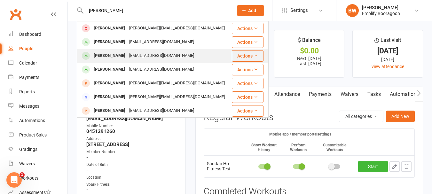
type input "john"
click at [137, 51] on div "John Duff ratchaneeduff@gmail.com" at bounding box center [154, 55] width 154 height 13
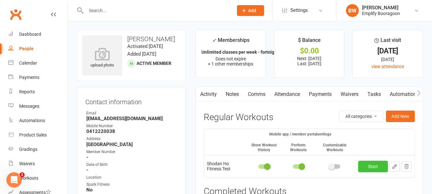
click at [376, 167] on link "Start" at bounding box center [373, 167] width 30 height 12
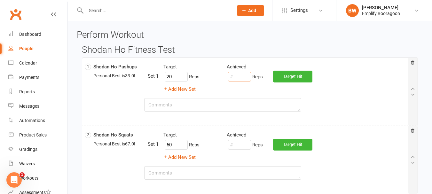
click at [243, 81] on input "number" at bounding box center [239, 77] width 23 height 10
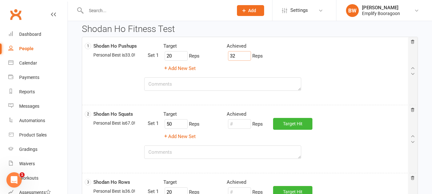
scroll to position [32, 0]
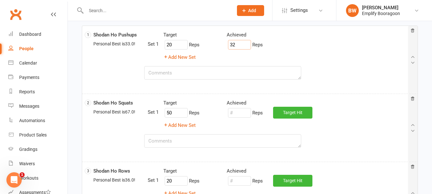
type input "32"
click at [241, 115] on input "number" at bounding box center [239, 113] width 23 height 10
type input "58"
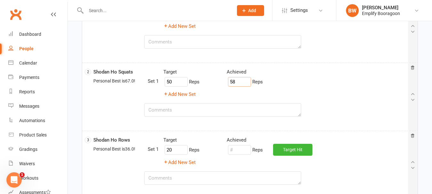
scroll to position [64, 0]
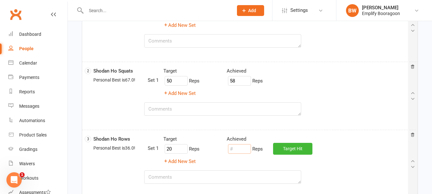
click at [245, 153] on input "number" at bounding box center [239, 149] width 23 height 10
type input "50"
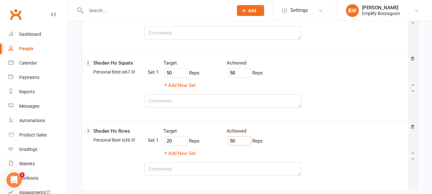
scroll to position [96, 0]
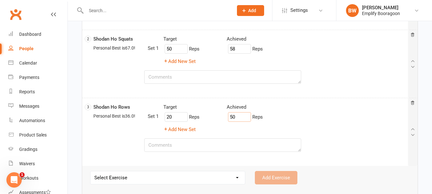
click at [236, 118] on input "50" at bounding box center [239, 117] width 23 height 10
click at [235, 118] on input "50" at bounding box center [239, 117] width 23 height 10
click at [233, 117] on input "50" at bounding box center [239, 117] width 23 height 10
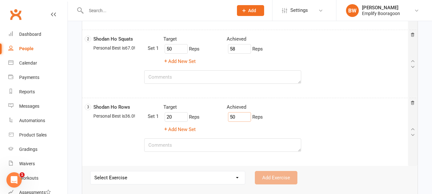
click at [233, 117] on input "50" at bounding box center [239, 117] width 23 height 10
click at [338, 121] on div "20 Reps Reps Target Hit" at bounding box center [286, 117] width 254 height 12
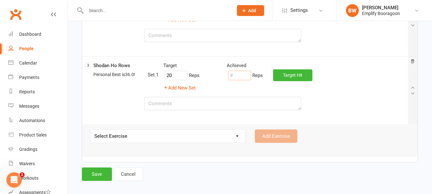
scroll to position [139, 0]
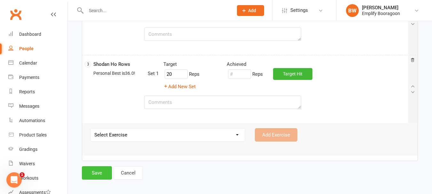
click at [95, 171] on button "Save" at bounding box center [97, 172] width 30 height 13
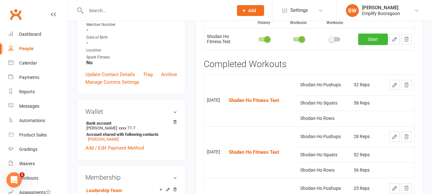
scroll to position [128, 0]
click at [391, 86] on link at bounding box center [395, 84] width 10 height 10
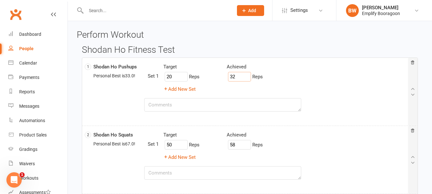
click at [233, 78] on input "32" at bounding box center [239, 77] width 23 height 10
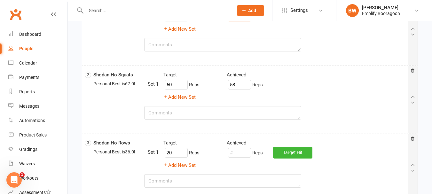
scroll to position [64, 0]
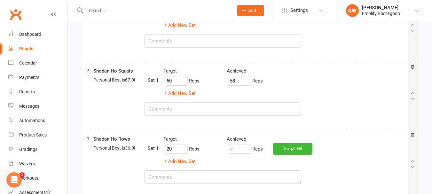
type input "21"
click at [241, 146] on input "number" at bounding box center [239, 149] width 23 height 10
type input "32"
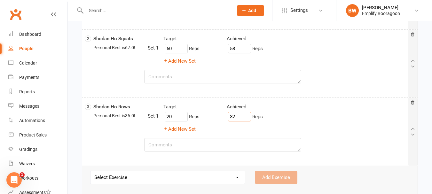
scroll to position [139, 0]
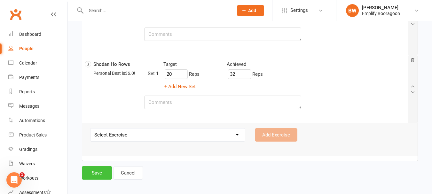
click at [104, 168] on button "Save" at bounding box center [97, 172] width 30 height 13
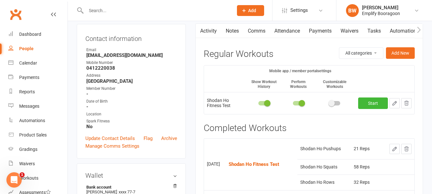
scroll to position [160, 0]
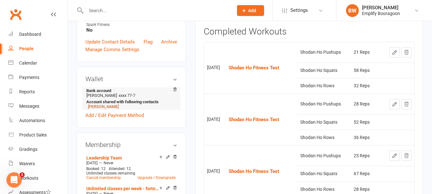
click at [106, 108] on link "Andrew Duff" at bounding box center [103, 106] width 31 height 5
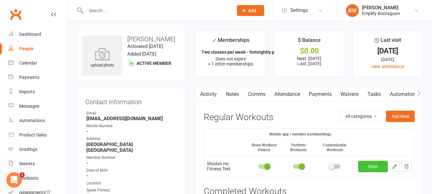
click at [383, 163] on link "Start" at bounding box center [373, 167] width 30 height 12
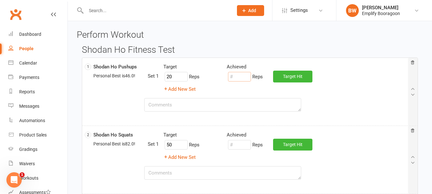
click at [237, 79] on input "number" at bounding box center [239, 77] width 23 height 10
type input "50"
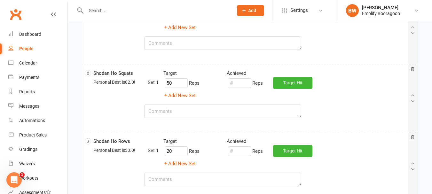
scroll to position [64, 0]
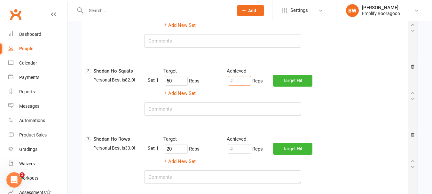
click at [239, 83] on input "number" at bounding box center [239, 81] width 23 height 10
type input "51"
click at [243, 149] on input "number" at bounding box center [239, 149] width 23 height 10
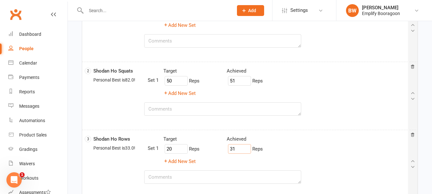
type input "31"
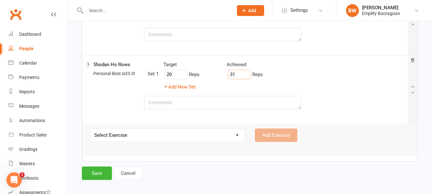
scroll to position [139, 0]
click at [94, 173] on button "Save" at bounding box center [97, 172] width 30 height 13
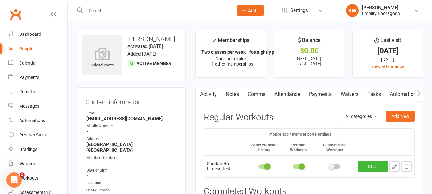
click at [141, 12] on input "text" at bounding box center [156, 10] width 145 height 9
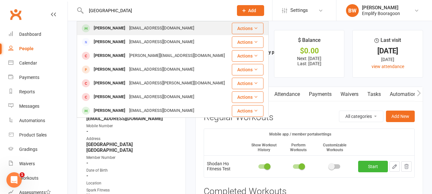
type input "milan"
click at [116, 30] on div "Milan Matic" at bounding box center [110, 28] width 36 height 9
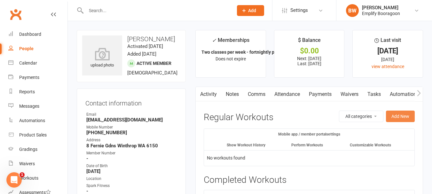
click at [402, 116] on button "Add New" at bounding box center [400, 117] width 29 height 12
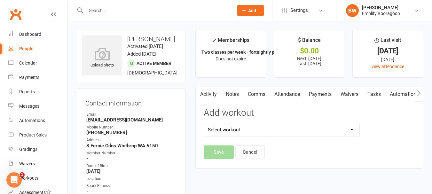
drag, startPoint x: 328, startPoint y: 131, endPoint x: 320, endPoint y: 135, distance: 9.3
click at [328, 131] on select "Select workout Shodan Fitness Test Shodan Ho Fitness Test" at bounding box center [282, 130] width 156 height 13
select select "5899"
click at [204, 124] on select "Select workout Shodan Fitness Test Shodan Ho Fitness Test" at bounding box center [282, 130] width 156 height 13
click at [211, 158] on button "Save" at bounding box center [219, 152] width 30 height 13
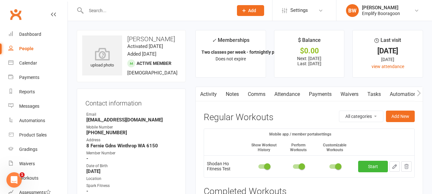
click at [340, 164] on span at bounding box center [338, 167] width 6 height 6
click at [330, 166] on input "checkbox" at bounding box center [330, 166] width 0 height 0
click at [367, 164] on link "Start" at bounding box center [373, 167] width 30 height 12
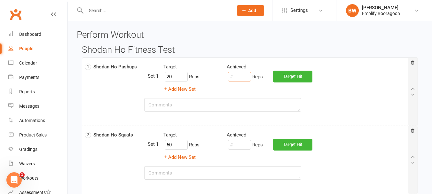
click at [244, 76] on input "number" at bounding box center [239, 77] width 23 height 10
type input "18"
click at [245, 149] on input "number" at bounding box center [239, 145] width 23 height 10
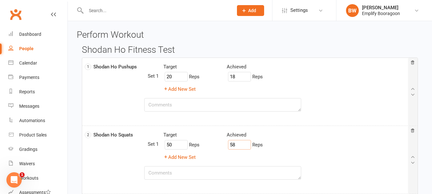
type input "58"
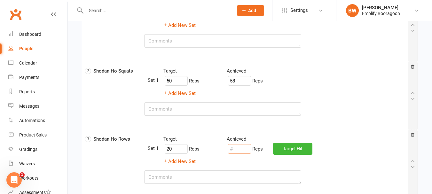
click at [245, 149] on input "number" at bounding box center [239, 149] width 23 height 10
type input "6"
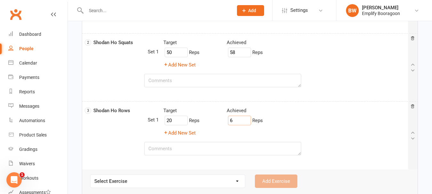
scroll to position [128, 0]
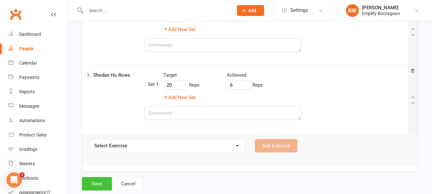
click at [102, 183] on button "Save" at bounding box center [97, 183] width 30 height 13
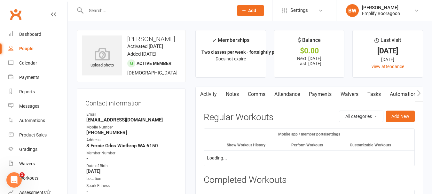
click at [111, 10] on input "text" at bounding box center [156, 10] width 145 height 9
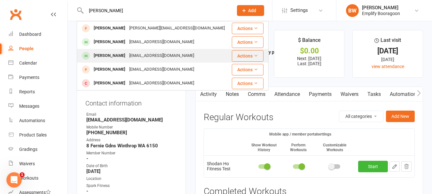
type input "owen"
click at [110, 55] on div "Owen Diep" at bounding box center [110, 55] width 36 height 9
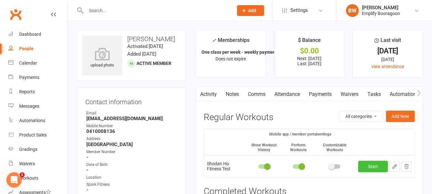
click at [371, 165] on link "Start" at bounding box center [373, 167] width 30 height 12
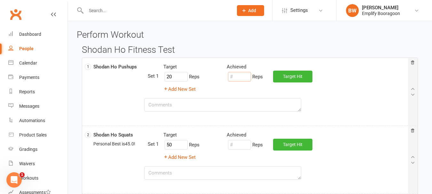
click at [245, 80] on input "number" at bounding box center [239, 77] width 23 height 10
type input "22"
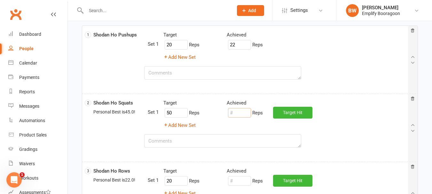
click at [239, 111] on input "number" at bounding box center [239, 113] width 23 height 10
type input "77"
click at [195, 74] on textarea at bounding box center [222, 72] width 157 height 13
type textarea "~"
click at [188, 138] on textarea at bounding box center [222, 140] width 157 height 13
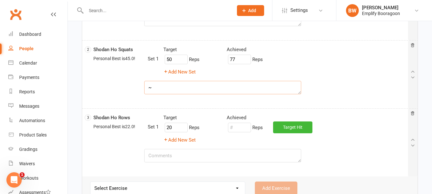
scroll to position [96, 0]
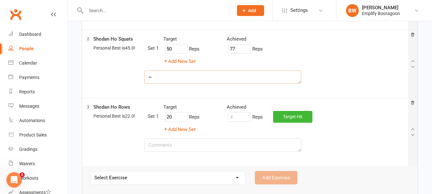
type textarea "~"
click at [241, 118] on input "number" at bounding box center [239, 117] width 23 height 10
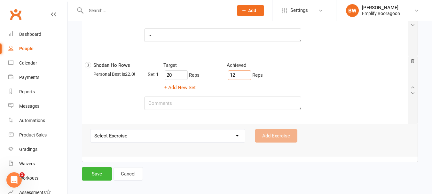
scroll to position [139, 0]
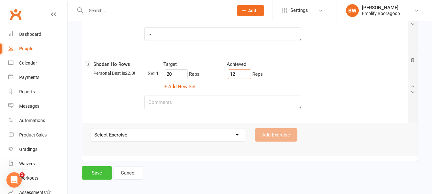
type input "12"
click at [100, 175] on button "Save" at bounding box center [97, 172] width 30 height 13
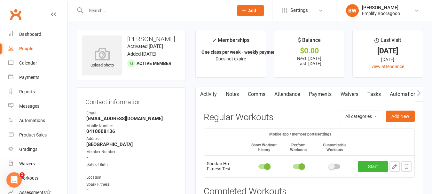
click at [125, 12] on input "text" at bounding box center [156, 10] width 145 height 9
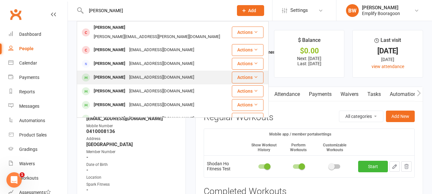
type input "ryan"
click at [116, 73] on div "Ryan Zheng" at bounding box center [110, 77] width 36 height 9
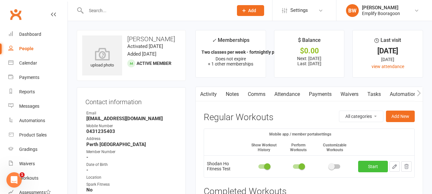
click at [376, 164] on link "Start" at bounding box center [373, 167] width 30 height 12
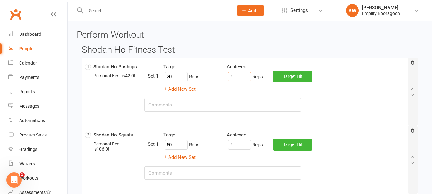
click at [244, 79] on input "number" at bounding box center [239, 77] width 23 height 10
type input "30"
click at [247, 144] on input "number" at bounding box center [239, 145] width 23 height 10
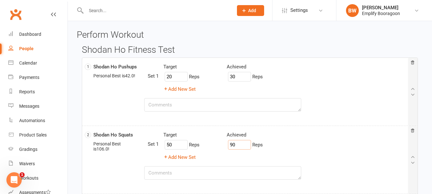
type input "90"
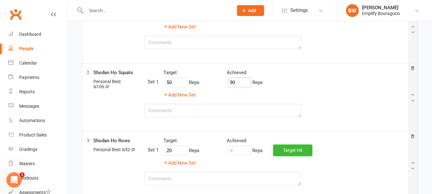
scroll to position [64, 0]
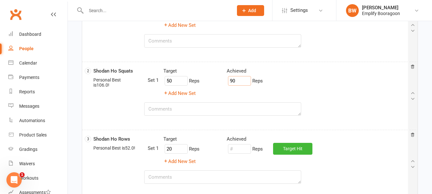
click at [238, 155] on div "Target Achieved 20 Reps Reps Target Hit Add New Set" at bounding box center [278, 150] width 261 height 30
click at [237, 149] on input "number" at bounding box center [239, 149] width 23 height 10
type input "40"
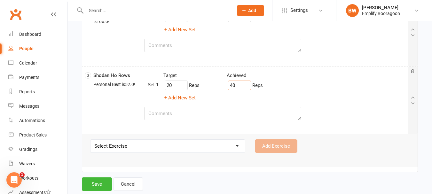
scroll to position [128, 0]
click at [101, 184] on button "Save" at bounding box center [97, 183] width 30 height 13
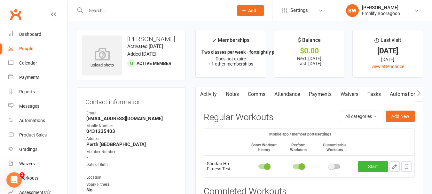
click at [144, 8] on input "text" at bounding box center [156, 10] width 145 height 9
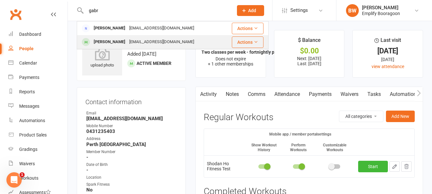
type input "gabr"
click at [106, 46] on div "Gabriel Tho" at bounding box center [110, 41] width 36 height 9
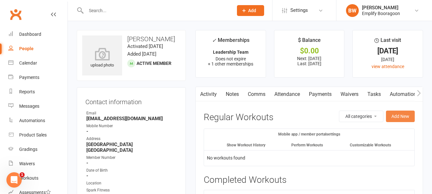
click at [400, 116] on button "Add New" at bounding box center [400, 117] width 29 height 12
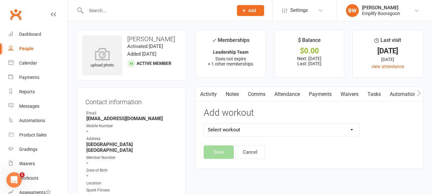
drag, startPoint x: 311, startPoint y: 129, endPoint x: 301, endPoint y: 132, distance: 10.2
click at [311, 129] on select "Select workout Shodan Fitness Test Shodan Ho Fitness Test" at bounding box center [282, 130] width 156 height 13
select select "5899"
click at [204, 124] on select "Select workout Shodan Fitness Test Shodan Ho Fitness Test" at bounding box center [282, 130] width 156 height 13
click at [224, 149] on button "Save" at bounding box center [219, 152] width 30 height 13
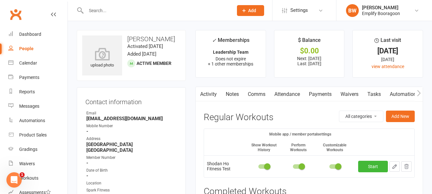
click at [332, 166] on div at bounding box center [335, 167] width 11 height 4
click at [330, 166] on input "checkbox" at bounding box center [330, 166] width 0 height 0
click at [359, 168] on link "Start" at bounding box center [373, 167] width 30 height 12
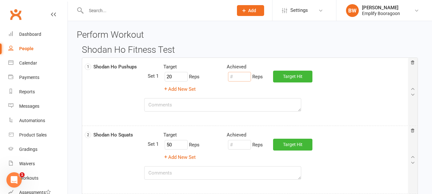
click at [243, 79] on input "number" at bounding box center [239, 77] width 23 height 10
type input "30"
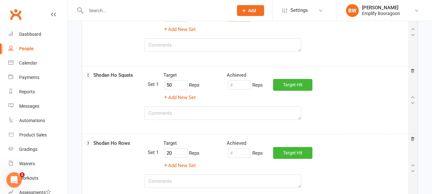
scroll to position [64, 0]
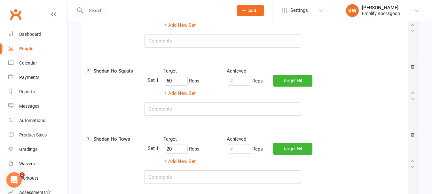
click at [244, 86] on div "Reps" at bounding box center [245, 81] width 36 height 12
click at [240, 82] on input "number" at bounding box center [239, 81] width 23 height 10
type input "92"
click at [238, 149] on input "number" at bounding box center [239, 149] width 23 height 10
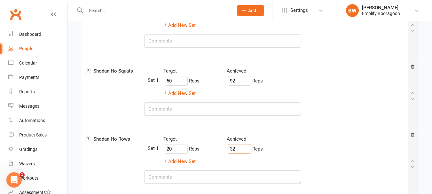
type input "32"
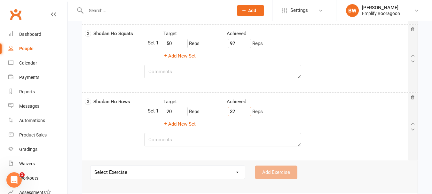
scroll to position [139, 0]
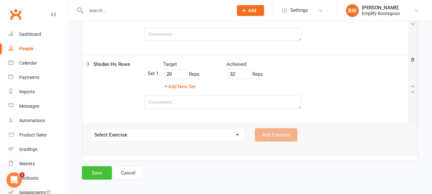
click at [104, 174] on button "Save" at bounding box center [97, 172] width 30 height 13
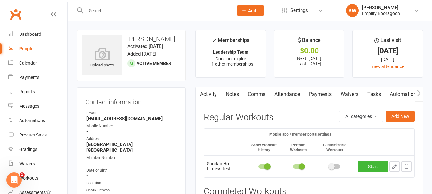
click at [123, 10] on input "text" at bounding box center [156, 10] width 145 height 9
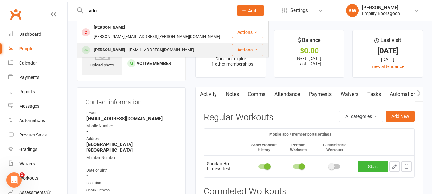
type input "adri"
click at [127, 45] on div "nassimrahbar@yahoo.com" at bounding box center [161, 49] width 69 height 9
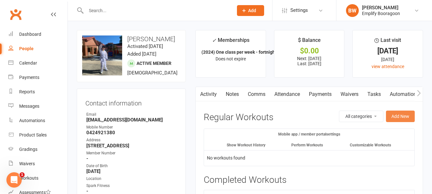
click at [400, 119] on button "Add New" at bounding box center [400, 117] width 29 height 12
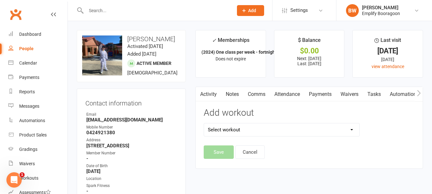
click at [321, 136] on select "Select workout Shodan Fitness Test Shodan Ho Fitness Test" at bounding box center [282, 130] width 156 height 13
select select "5899"
click at [204, 124] on select "Select workout Shodan Fitness Test Shodan Ho Fitness Test" at bounding box center [282, 130] width 156 height 13
click at [221, 148] on button "Save" at bounding box center [219, 152] width 30 height 13
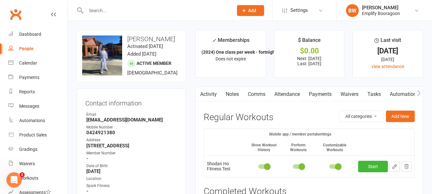
click at [340, 167] on span at bounding box center [338, 167] width 6 height 6
click at [330, 166] on input "checkbox" at bounding box center [330, 166] width 0 height 0
click at [361, 165] on link "Start" at bounding box center [373, 167] width 30 height 12
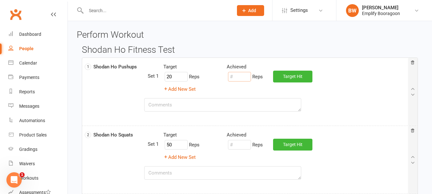
click at [237, 76] on input "number" at bounding box center [239, 77] width 23 height 10
type input "8"
click at [245, 146] on input "number" at bounding box center [239, 145] width 23 height 10
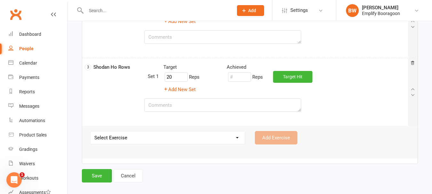
scroll to position [139, 0]
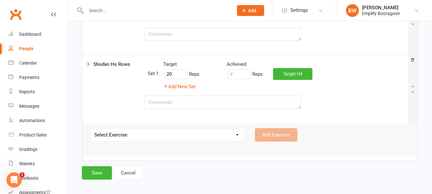
type input "71"
click at [238, 77] on input "number" at bounding box center [239, 74] width 23 height 10
type input "20"
click at [100, 168] on button "Save" at bounding box center [97, 172] width 30 height 13
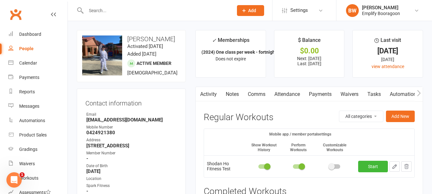
click at [115, 8] on input "text" at bounding box center [156, 10] width 145 height 9
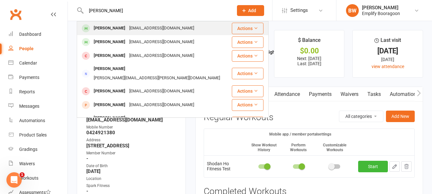
type input "alex"
click at [127, 31] on div "iamdanilau@gmail.com" at bounding box center [161, 28] width 69 height 9
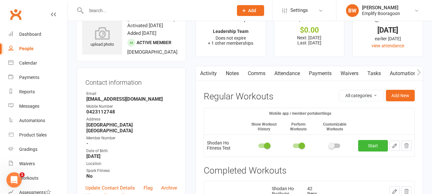
scroll to position [32, 0]
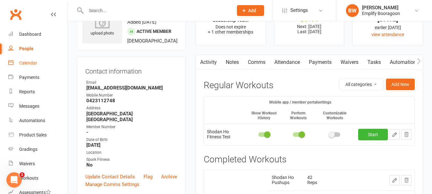
click at [32, 61] on div "Calendar" at bounding box center [28, 62] width 18 height 5
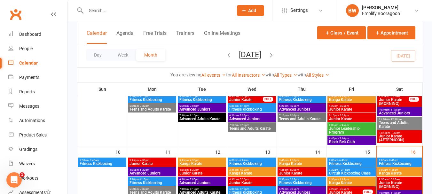
scroll to position [192, 0]
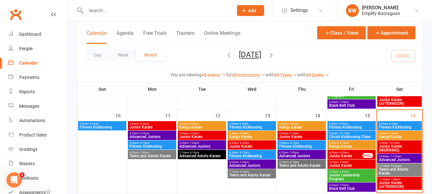
click at [254, 146] on span "Junior Karate" at bounding box center [252, 147] width 46 height 4
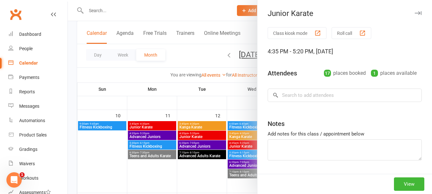
click at [170, 124] on div at bounding box center [250, 97] width 365 height 194
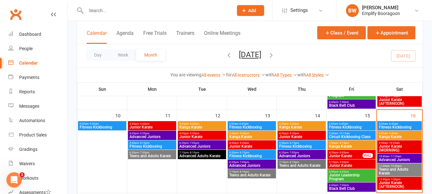
click at [261, 165] on span "Advanced Juniors" at bounding box center [252, 166] width 46 height 4
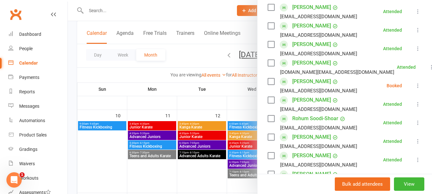
scroll to position [128, 0]
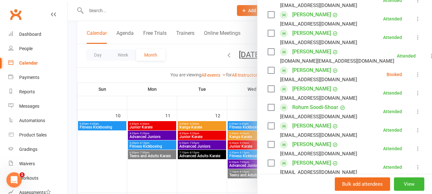
click at [415, 78] on icon at bounding box center [418, 74] width 6 height 6
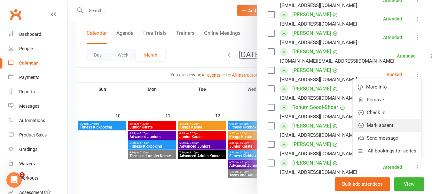
click at [371, 131] on link "Mark absent" at bounding box center [387, 125] width 69 height 13
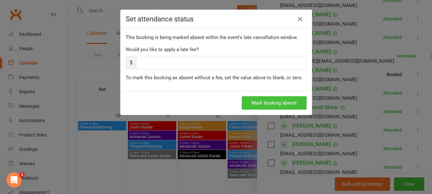
click at [247, 102] on button "Mark booking absent" at bounding box center [274, 102] width 65 height 13
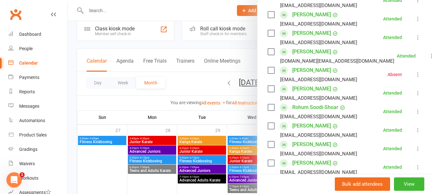
scroll to position [0, 0]
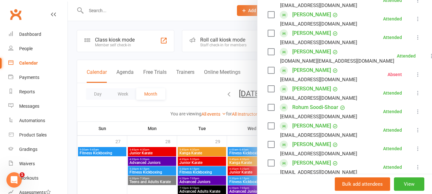
click at [226, 149] on div at bounding box center [250, 97] width 365 height 194
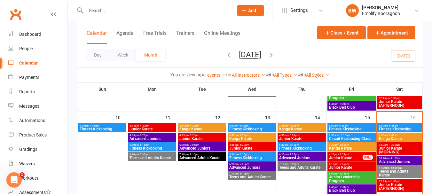
scroll to position [200, 0]
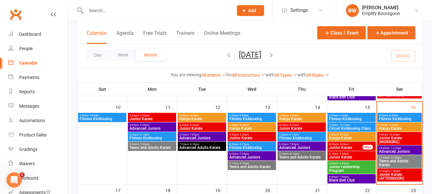
click at [303, 147] on span "Advanced Juniors" at bounding box center [302, 148] width 46 height 4
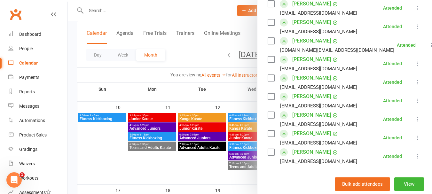
scroll to position [128, 0]
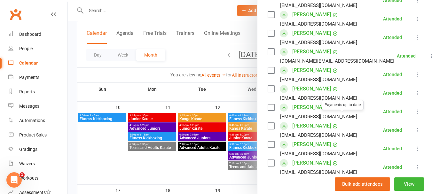
click at [325, 113] on link "Alexander McIllveen" at bounding box center [312, 107] width 39 height 10
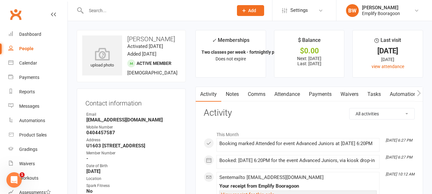
click at [419, 93] on icon "button" at bounding box center [419, 93] width 4 height 7
click at [342, 95] on link "Workouts" at bounding box center [343, 94] width 30 height 15
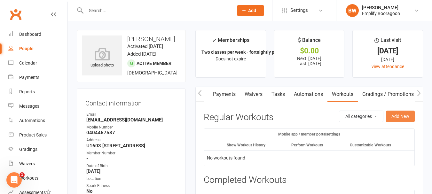
click at [392, 116] on button "Add New" at bounding box center [400, 117] width 29 height 12
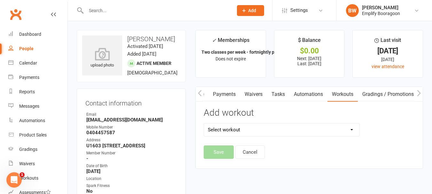
drag, startPoint x: 333, startPoint y: 128, endPoint x: 320, endPoint y: 134, distance: 14.5
click at [333, 128] on select "Select workout Shodan Fitness Test Shodan Ho Fitness Test" at bounding box center [282, 130] width 156 height 13
select select "5899"
click at [204, 124] on select "Select workout Shodan Fitness Test Shodan Ho Fitness Test" at bounding box center [282, 130] width 156 height 13
click at [231, 154] on button "Save" at bounding box center [219, 152] width 30 height 13
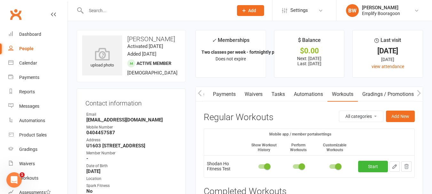
click at [331, 167] on div at bounding box center [335, 167] width 11 height 4
click at [330, 166] on input "checkbox" at bounding box center [330, 166] width 0 height 0
click at [370, 165] on link "Start" at bounding box center [373, 167] width 30 height 12
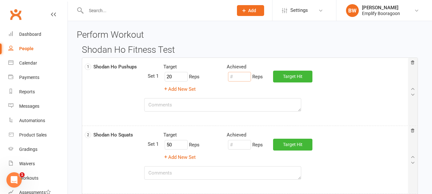
click at [244, 81] on input "number" at bounding box center [239, 77] width 23 height 10
type input "5"
click at [242, 144] on input "number" at bounding box center [239, 145] width 23 height 10
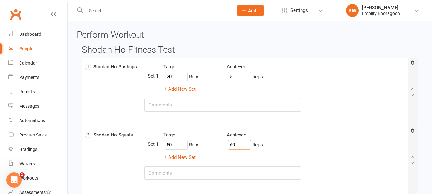
type input "60"
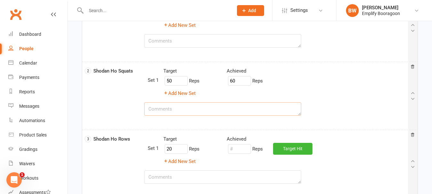
click at [178, 106] on textarea at bounding box center [222, 108] width 157 height 13
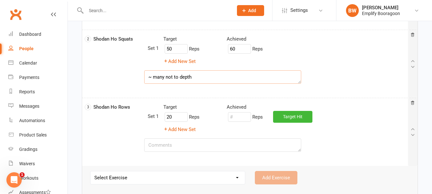
scroll to position [128, 0]
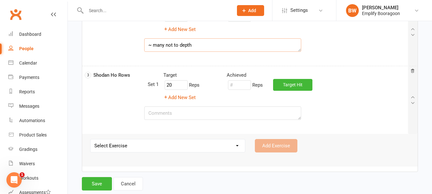
click at [247, 90] on div "Reps" at bounding box center [245, 85] width 36 height 12
type textarea "~ many not to depth"
click at [245, 88] on input "number" at bounding box center [239, 85] width 23 height 10
type input "30"
click at [234, 111] on textarea at bounding box center [222, 113] width 157 height 13
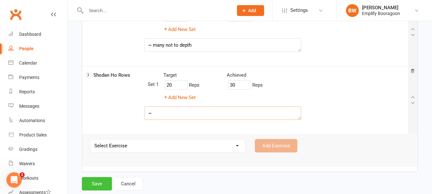
type textarea "~"
click at [98, 181] on button "Save" at bounding box center [97, 183] width 30 height 13
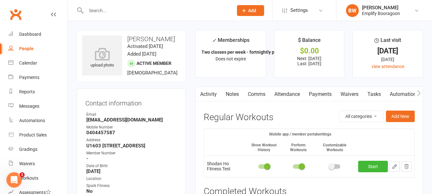
drag, startPoint x: 127, startPoint y: 19, endPoint x: 127, endPoint y: 11, distance: 7.4
click at [127, 18] on div at bounding box center [153, 10] width 152 height 21
click at [127, 11] on input "text" at bounding box center [156, 10] width 145 height 9
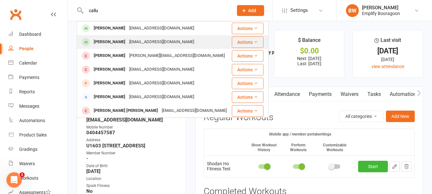
type input "callu"
click at [127, 43] on div "Callum Richardson" at bounding box center [110, 41] width 36 height 9
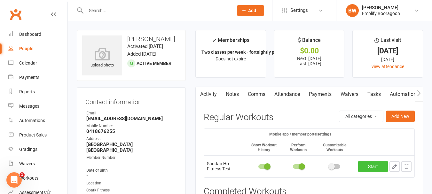
click at [370, 168] on link "Start" at bounding box center [373, 167] width 30 height 12
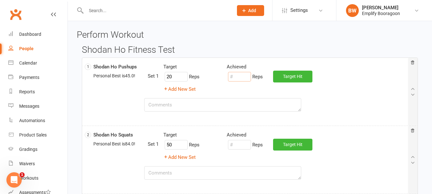
click at [241, 76] on input "number" at bounding box center [239, 77] width 23 height 10
click at [242, 150] on div "Reps" at bounding box center [245, 145] width 36 height 12
type input "39"
click at [241, 149] on input "number" at bounding box center [239, 145] width 23 height 10
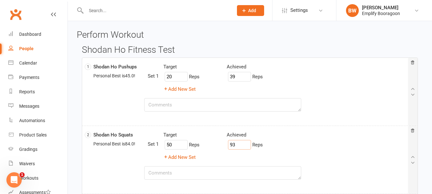
type input "93"
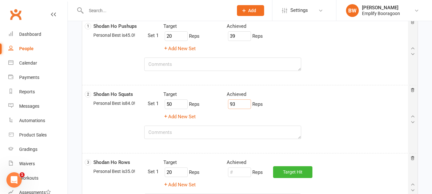
scroll to position [64, 0]
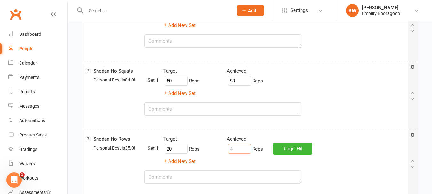
click at [241, 149] on input "number" at bounding box center [239, 149] width 23 height 10
type input "39"
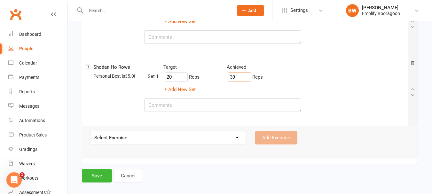
scroll to position [139, 0]
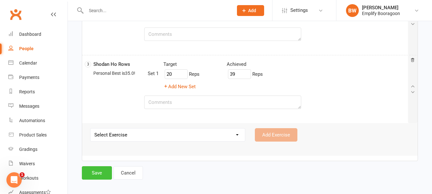
click at [103, 174] on button "Save" at bounding box center [97, 172] width 30 height 13
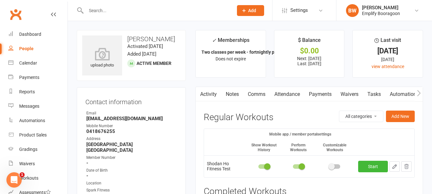
click at [113, 5] on div at bounding box center [153, 10] width 152 height 21
click at [113, 8] on input "text" at bounding box center [156, 10] width 145 height 9
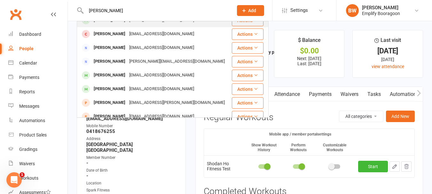
scroll to position [64, 0]
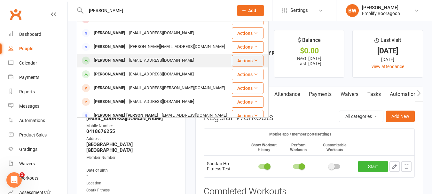
type input "josh"
click at [120, 60] on div "Joshua Kozlowski" at bounding box center [110, 60] width 36 height 9
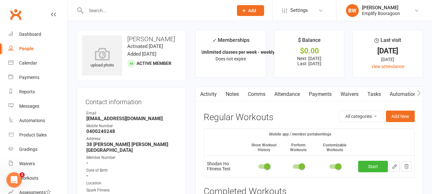
click at [421, 94] on icon "button" at bounding box center [419, 93] width 4 height 7
click at [336, 167] on span at bounding box center [338, 167] width 6 height 6
click at [330, 166] on input "checkbox" at bounding box center [330, 166] width 0 height 0
click at [366, 167] on link "Start" at bounding box center [373, 167] width 30 height 12
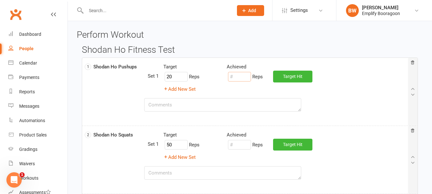
click at [240, 81] on input "number" at bounding box center [239, 77] width 23 height 10
type input "50"
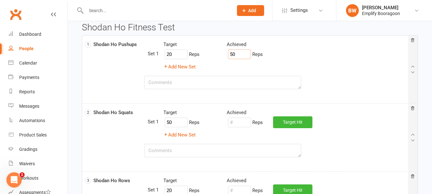
scroll to position [32, 0]
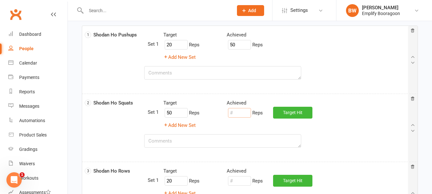
click at [240, 111] on input "number" at bounding box center [239, 113] width 23 height 10
type input "67"
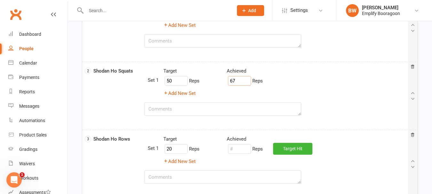
click at [236, 157] on div "Target Achieved 20 Reps Reps Target Hit Add New Set" at bounding box center [278, 150] width 261 height 30
click at [237, 146] on input "number" at bounding box center [239, 149] width 23 height 10
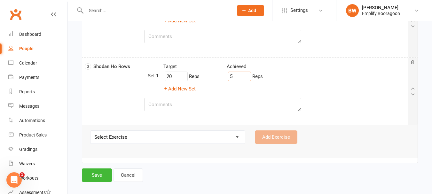
scroll to position [139, 0]
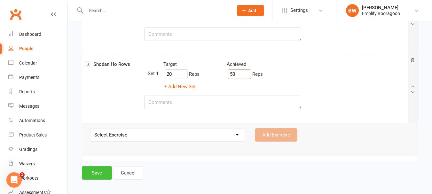
type input "50"
click at [104, 177] on button "Save" at bounding box center [97, 172] width 30 height 13
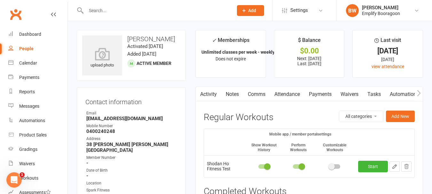
click at [124, 9] on input "text" at bounding box center [156, 10] width 145 height 9
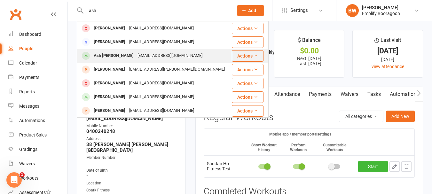
type input "ash"
click at [115, 54] on div "Ash Hennessy" at bounding box center [114, 55] width 44 height 9
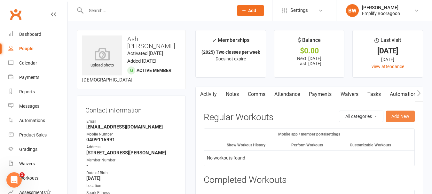
click at [398, 116] on button "Add New" at bounding box center [400, 117] width 29 height 12
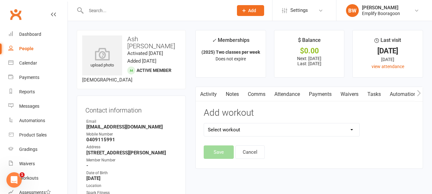
click at [309, 132] on select "Select workout Shodan Fitness Test Shodan Ho Fitness Test" at bounding box center [282, 130] width 156 height 13
select select "5899"
click at [204, 124] on select "Select workout Shodan Fitness Test Shodan Ho Fitness Test" at bounding box center [282, 130] width 156 height 13
click at [229, 151] on button "Save" at bounding box center [219, 152] width 30 height 13
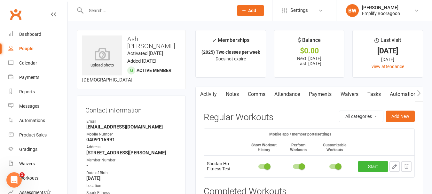
click at [340, 164] on span at bounding box center [338, 167] width 6 height 6
click at [330, 166] on input "checkbox" at bounding box center [330, 166] width 0 height 0
click at [376, 164] on link "Start" at bounding box center [373, 167] width 30 height 12
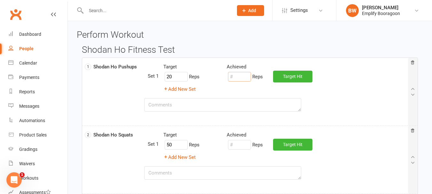
click at [245, 78] on input "number" at bounding box center [239, 77] width 23 height 10
type input "0"
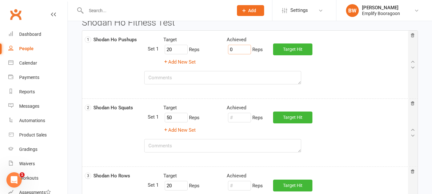
scroll to position [32, 0]
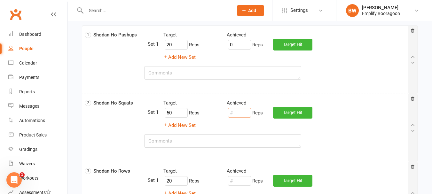
click at [240, 112] on input "number" at bounding box center [239, 113] width 23 height 10
type input "34"
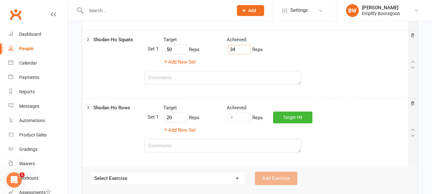
scroll to position [96, 0]
click at [240, 112] on input "number" at bounding box center [239, 117] width 23 height 10
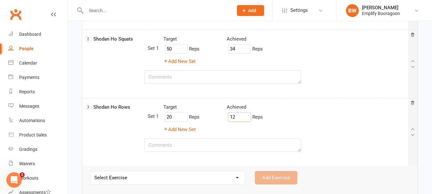
type input "12"
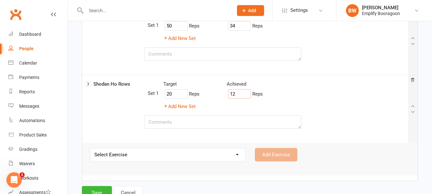
scroll to position [139, 0]
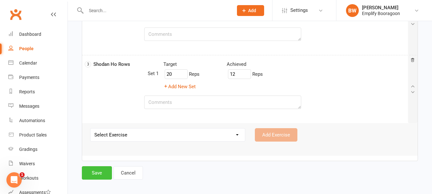
click at [102, 171] on button "Save" at bounding box center [97, 172] width 30 height 13
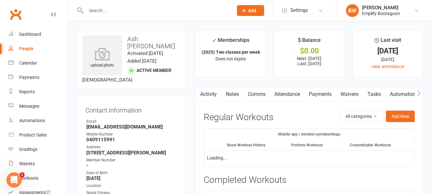
click at [133, 12] on input "text" at bounding box center [156, 10] width 145 height 9
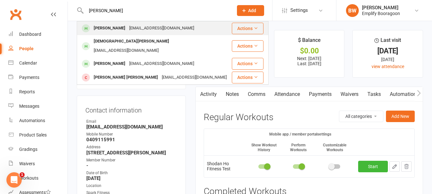
type input "dwight"
click at [126, 28] on div "Dwight Blackburn" at bounding box center [110, 28] width 36 height 9
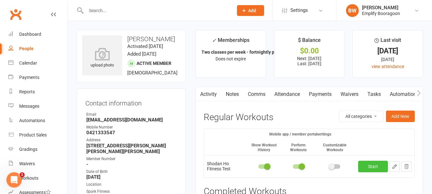
click at [379, 163] on link "Start" at bounding box center [373, 167] width 30 height 12
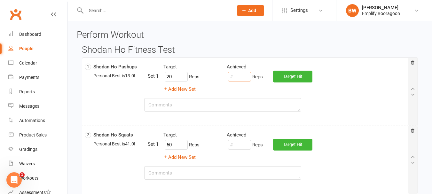
click at [245, 81] on input "number" at bounding box center [239, 77] width 23 height 10
type input "16"
click at [245, 142] on input "number" at bounding box center [239, 145] width 23 height 10
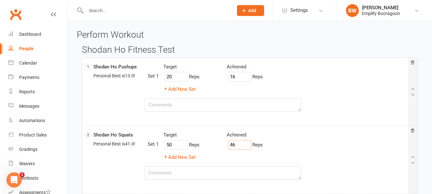
type input "46"
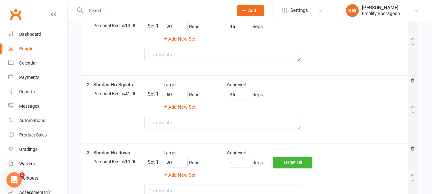
scroll to position [96, 0]
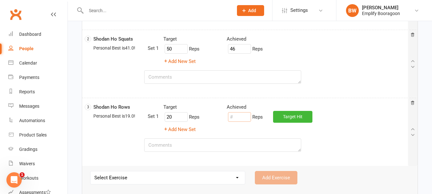
click at [240, 119] on input "number" at bounding box center [239, 117] width 23 height 10
type input "28"
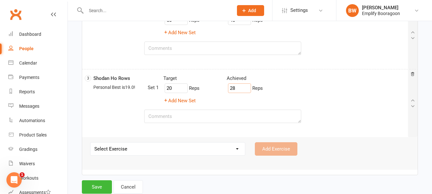
scroll to position [139, 0]
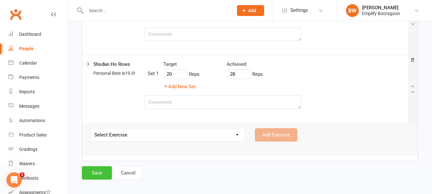
click at [95, 174] on button "Save" at bounding box center [97, 172] width 30 height 13
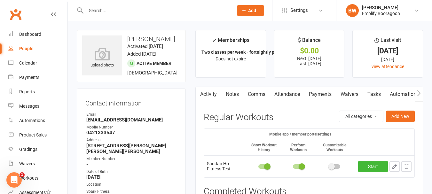
click at [110, 13] on input "text" at bounding box center [156, 10] width 145 height 9
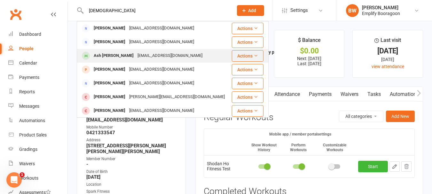
scroll to position [64, 0]
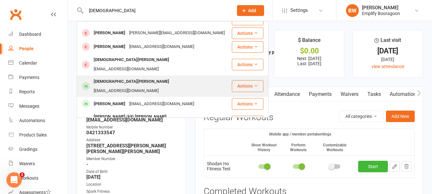
type input "christ"
click at [131, 77] on div "Christian Blackburn" at bounding box center [131, 81] width 79 height 9
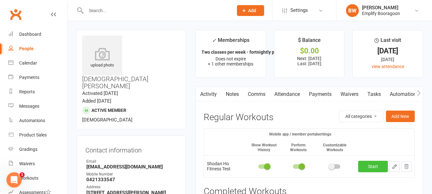
click at [370, 167] on link "Start" at bounding box center [373, 167] width 30 height 12
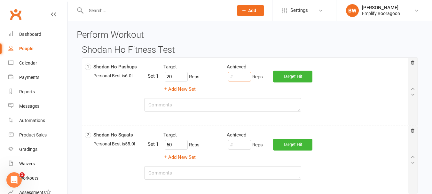
click at [234, 81] on input "number" at bounding box center [239, 77] width 23 height 10
type input "7"
click at [249, 147] on input "number" at bounding box center [239, 145] width 23 height 10
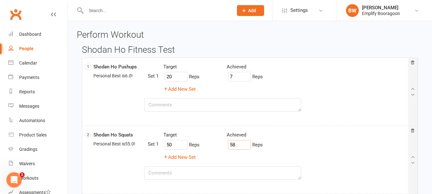
type input "58"
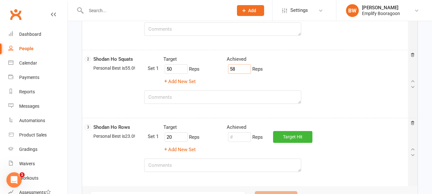
scroll to position [96, 0]
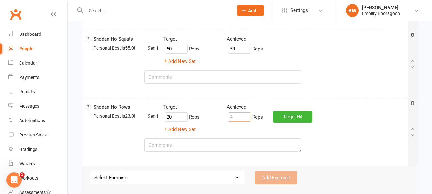
click at [234, 117] on input "number" at bounding box center [239, 117] width 23 height 10
type input "25"
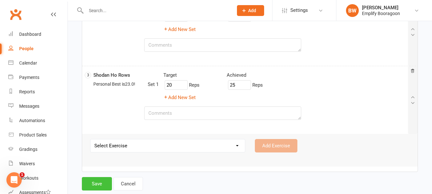
click at [92, 183] on button "Save" at bounding box center [97, 183] width 30 height 13
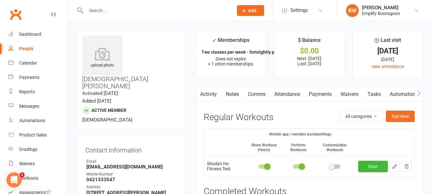
click at [146, 10] on input "text" at bounding box center [156, 10] width 145 height 9
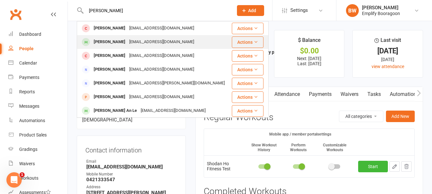
type input "ethan"
click at [130, 40] on div "aliceong.k@gmail.com" at bounding box center [161, 41] width 69 height 9
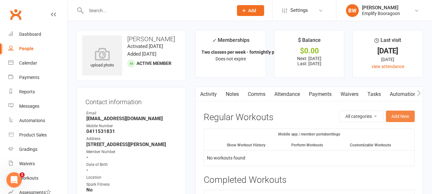
click at [390, 119] on button "Add New" at bounding box center [400, 117] width 29 height 12
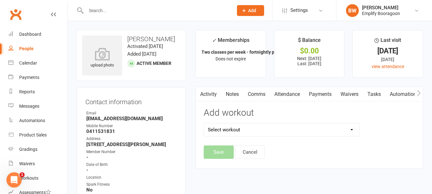
click at [248, 140] on div "Add workout Select workout Shodan Fitness Test Shodan Ho Fitness Test" at bounding box center [282, 126] width 166 height 37
click at [246, 134] on select "Select workout Shodan Fitness Test Shodan Ho Fitness Test" at bounding box center [282, 130] width 156 height 13
select select "5899"
click at [204, 124] on select "Select workout Shodan Fitness Test Shodan Ho Fitness Test" at bounding box center [282, 130] width 156 height 13
click at [230, 151] on button "Save" at bounding box center [219, 152] width 30 height 13
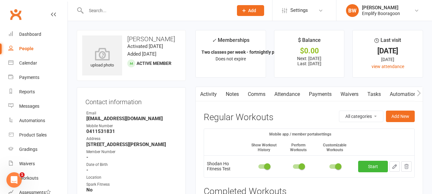
click at [336, 167] on span at bounding box center [338, 167] width 6 height 6
click at [330, 166] on input "checkbox" at bounding box center [330, 166] width 0 height 0
click at [366, 167] on link "Start" at bounding box center [373, 167] width 30 height 12
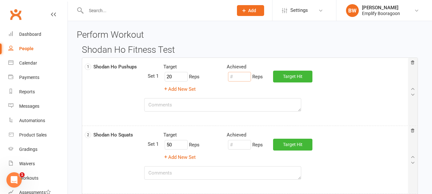
click at [243, 78] on input "number" at bounding box center [239, 77] width 23 height 10
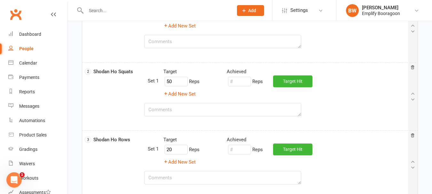
scroll to position [64, 0]
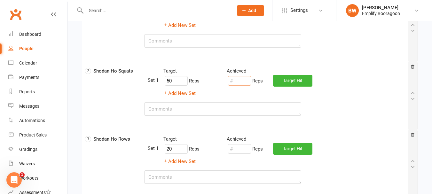
click at [243, 78] on input "number" at bounding box center [239, 81] width 23 height 10
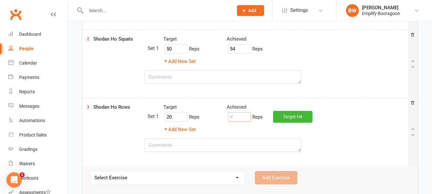
click at [241, 114] on input "number" at bounding box center [239, 117] width 23 height 10
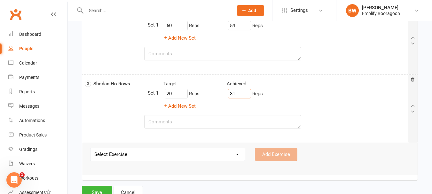
scroll to position [139, 0]
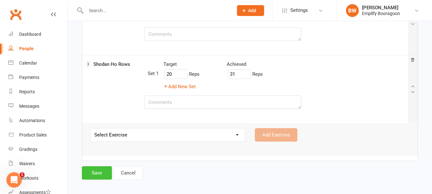
click at [100, 179] on button "Save" at bounding box center [97, 172] width 30 height 13
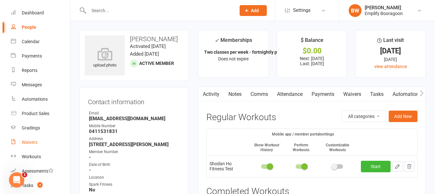
scroll to position [32, 0]
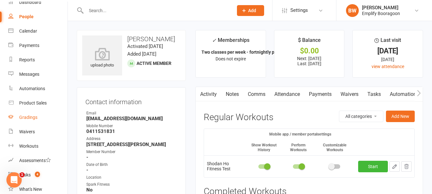
click at [31, 117] on div "Gradings" at bounding box center [28, 117] width 18 height 5
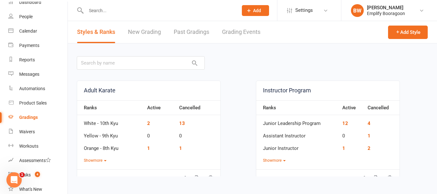
click at [259, 33] on link "Grading Events" at bounding box center [241, 32] width 38 height 22
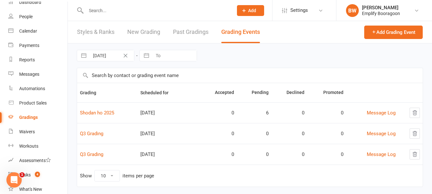
click at [99, 32] on link "Styles & Ranks" at bounding box center [95, 32] width 37 height 22
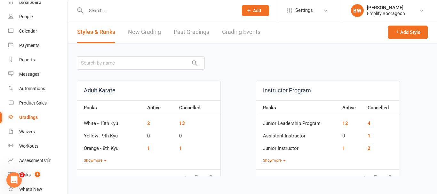
click at [140, 36] on link "New Grading" at bounding box center [144, 32] width 33 height 22
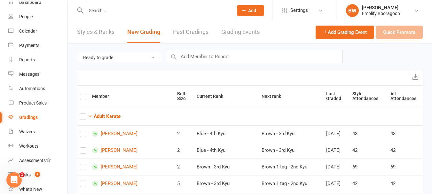
click at [126, 61] on select "Ready to grade All members enrolled in a style Active members enrolled in a sty…" at bounding box center [119, 57] width 84 height 11
click at [77, 52] on select "Ready to grade All members enrolled in a style Active members enrolled in a sty…" at bounding box center [119, 57] width 84 height 11
click at [109, 55] on select "Ready to grade All members enrolled in a style Active members enrolled in a sty…" at bounding box center [119, 57] width 84 height 11
click at [77, 52] on select "Ready to grade All members enrolled in a style Active members enrolled in a sty…" at bounding box center [119, 57] width 84 height 11
click at [161, 79] on div "Export" at bounding box center [250, 78] width 347 height 16
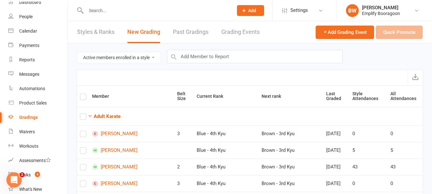
click at [134, 56] on select "Ready to grade All members enrolled in a style Active members enrolled in a sty…" at bounding box center [119, 57] width 84 height 11
click at [77, 52] on select "Ready to grade All members enrolled in a style Active members enrolled in a sty…" at bounding box center [119, 57] width 84 height 11
click at [304, 70] on div "Export" at bounding box center [250, 78] width 347 height 16
click at [129, 55] on select "Ready to grade All members enrolled in a style Active members enrolled in a sty…" at bounding box center [119, 57] width 84 height 11
click at [77, 52] on select "Ready to grade All members enrolled in a style Active members enrolled in a sty…" at bounding box center [119, 57] width 84 height 11
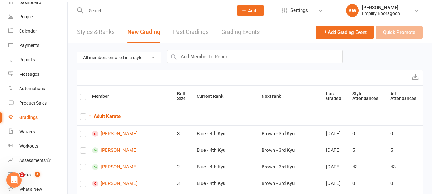
click at [117, 53] on select "Ready to grade All members enrolled in a style Active members enrolled in a sty…" at bounding box center [119, 57] width 84 height 11
click at [77, 52] on select "Ready to grade All members enrolled in a style Active members enrolled in a sty…" at bounding box center [119, 57] width 84 height 11
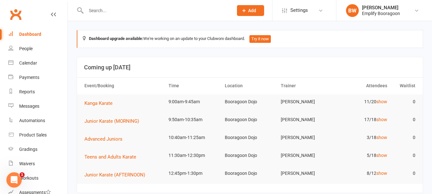
click at [202, 10] on input "text" at bounding box center [156, 10] width 145 height 9
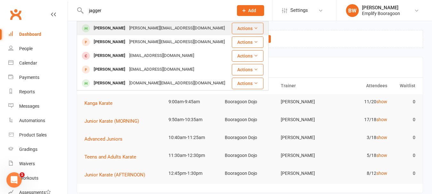
type input "jagger"
click at [129, 28] on div "[PERSON_NAME][EMAIL_ADDRESS][DOMAIN_NAME]" at bounding box center [177, 28] width 100 height 9
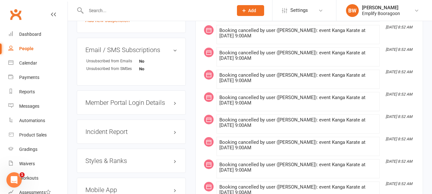
scroll to position [544, 0]
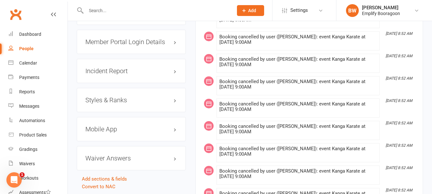
click at [109, 101] on div "Styles & Ranks" at bounding box center [131, 100] width 109 height 24
click at [109, 97] on h3 "Styles & Ranks" at bounding box center [131, 100] width 92 height 7
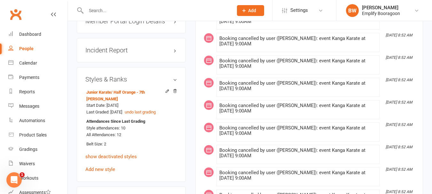
scroll to position [576, 0]
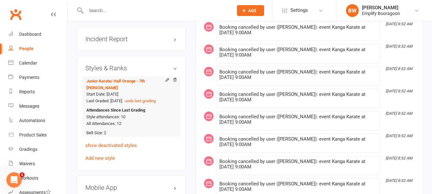
click at [122, 99] on span "Last Graded: 28 Jun 2025" at bounding box center [104, 101] width 36 height 5
click at [99, 143] on link "show deactivated styles" at bounding box center [111, 146] width 52 height 6
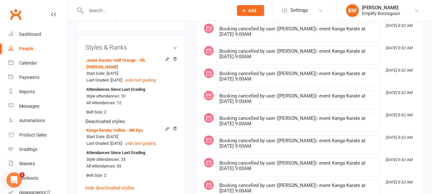
scroll to position [608, 0]
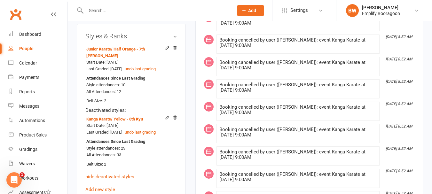
click at [128, 107] on div "Deactivated styles:" at bounding box center [131, 111] width 92 height 8
click at [166, 46] on icon at bounding box center [167, 48] width 4 height 4
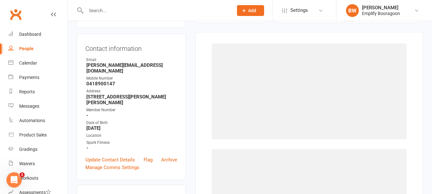
select select "2272"
select select "22319"
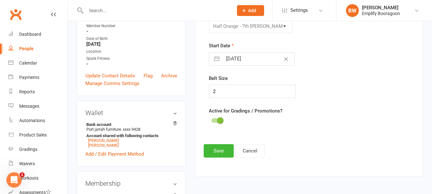
scroll to position [128, 0]
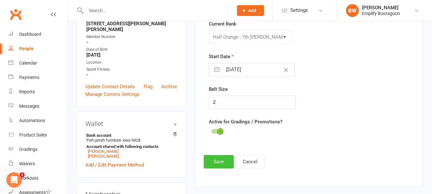
click at [222, 162] on button "Save" at bounding box center [219, 161] width 30 height 13
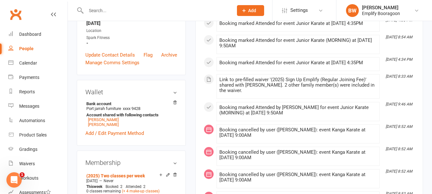
scroll to position [192, 0]
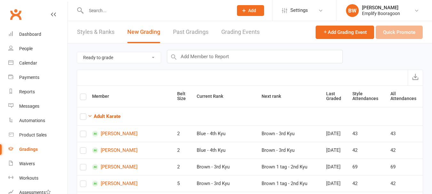
click at [136, 57] on select "Ready to grade All members enrolled in a style Active members enrolled in a sty…" at bounding box center [119, 57] width 84 height 11
select select "active_members_in_style"
click at [77, 52] on select "Ready to grade All members enrolled in a style Active members enrolled in a sty…" at bounding box center [119, 57] width 84 height 11
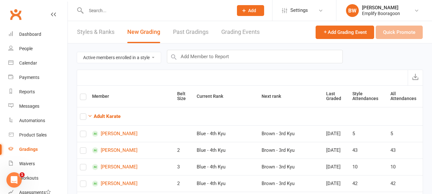
click at [87, 95] on th at bounding box center [83, 96] width 12 height 21
click at [85, 98] on label at bounding box center [83, 98] width 6 height 0
click at [85, 94] on input "checkbox" at bounding box center [83, 94] width 6 height 0
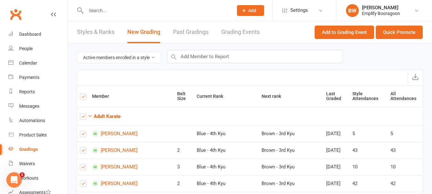
click at [86, 98] on label at bounding box center [83, 98] width 6 height 0
click at [86, 94] on input "checkbox" at bounding box center [83, 94] width 6 height 0
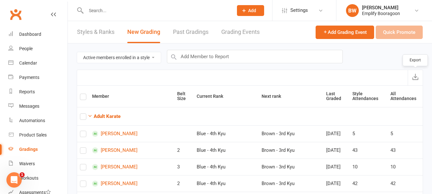
click at [415, 76] on icon "submit" at bounding box center [416, 77] width 6 height 6
click at [415, 79] on icon "submit" at bounding box center [416, 77] width 6 height 6
click at [38, 37] on div "Dashboard" at bounding box center [30, 34] width 22 height 5
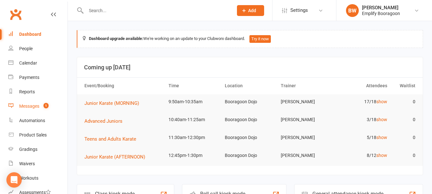
click at [35, 103] on link "Messages 1" at bounding box center [37, 106] width 59 height 14
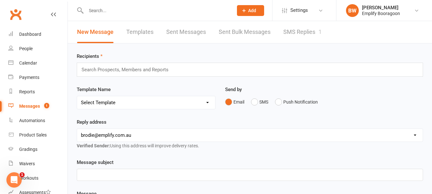
click at [289, 32] on link "SMS Replies 1" at bounding box center [303, 32] width 38 height 22
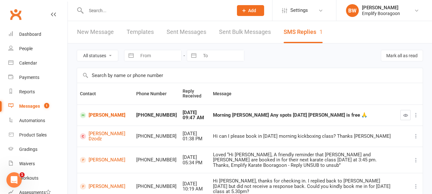
click at [119, 12] on input "text" at bounding box center [156, 10] width 145 height 9
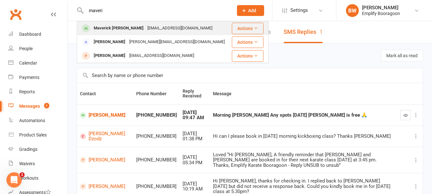
type input "maveri"
click at [122, 24] on div "Maverick [PERSON_NAME]" at bounding box center [119, 28] width 54 height 9
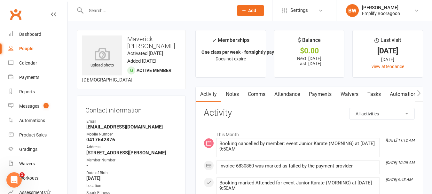
click at [294, 96] on link "Attendance" at bounding box center [287, 94] width 35 height 15
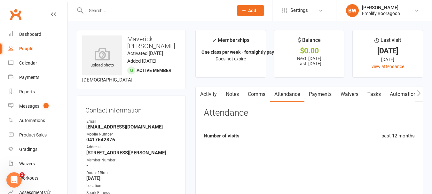
click at [324, 95] on link "Payments" at bounding box center [321, 94] width 32 height 15
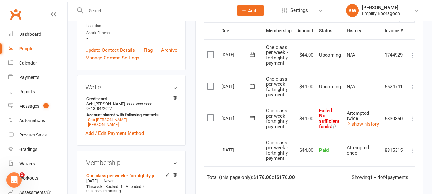
scroll to position [192, 0]
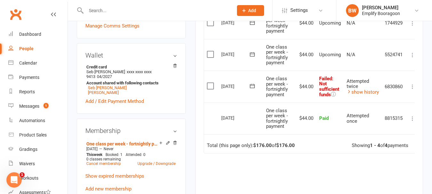
click at [251, 84] on icon at bounding box center [252, 86] width 6 height 6
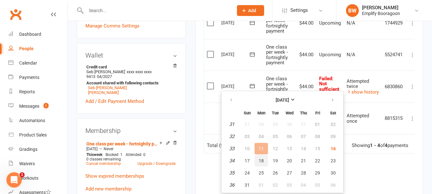
drag, startPoint x: 258, startPoint y: 159, endPoint x: 243, endPoint y: 28, distance: 131.1
click at [259, 159] on button "18" at bounding box center [261, 161] width 13 height 12
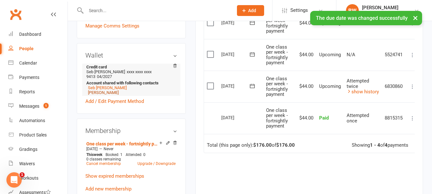
click at [104, 94] on link "[PERSON_NAME]" at bounding box center [103, 92] width 31 height 5
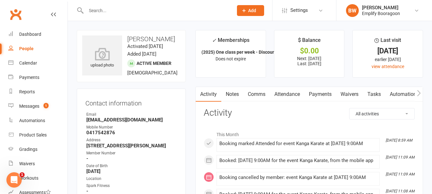
click at [321, 100] on link "Payments" at bounding box center [321, 94] width 32 height 15
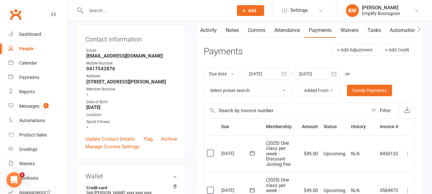
scroll to position [96, 0]
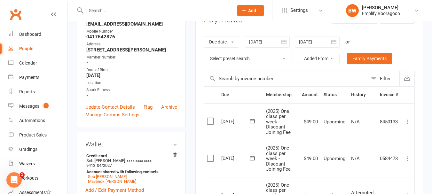
click at [292, 102] on th "Membership" at bounding box center [281, 95] width 36 height 16
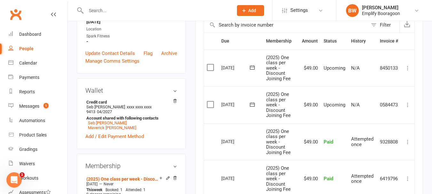
scroll to position [160, 0]
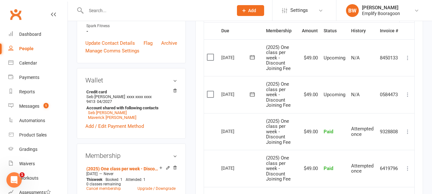
click at [237, 116] on td "09 Aug 2025" at bounding box center [241, 131] width 45 height 37
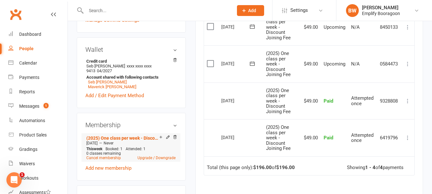
scroll to position [192, 0]
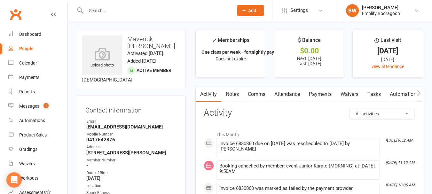
click at [318, 89] on link "Payments" at bounding box center [321, 94] width 32 height 15
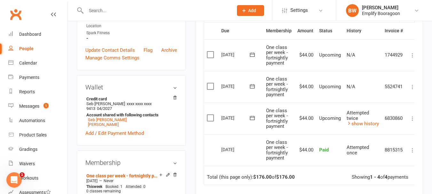
click at [414, 116] on icon at bounding box center [413, 119] width 6 height 6
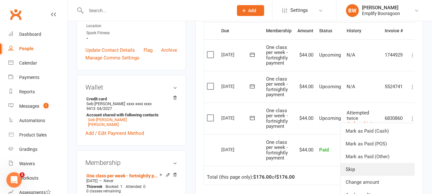
click at [366, 171] on link "Skip" at bounding box center [379, 169] width 76 height 13
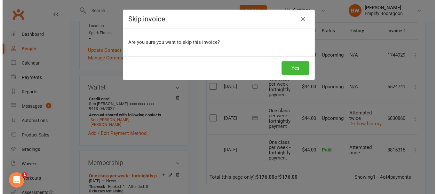
scroll to position [152, 0]
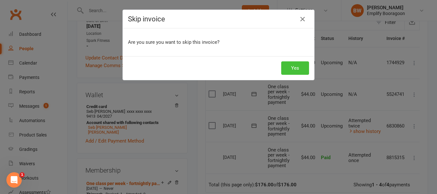
click at [291, 64] on button "Yes" at bounding box center [295, 67] width 28 height 13
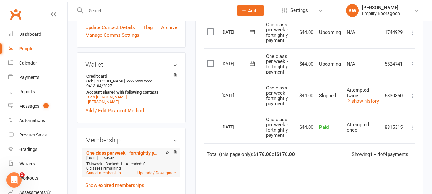
scroll to position [192, 0]
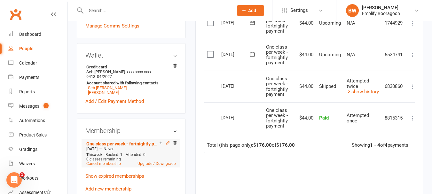
click at [167, 144] on icon at bounding box center [168, 143] width 4 height 4
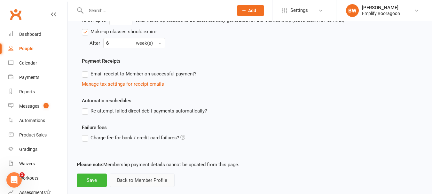
scroll to position [447, 0]
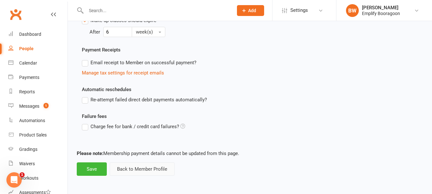
click at [151, 170] on button "Back to Member Profile" at bounding box center [142, 169] width 65 height 13
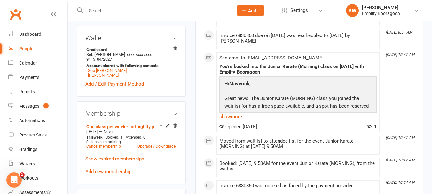
scroll to position [224, 0]
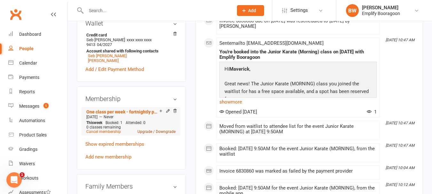
click at [166, 134] on link "Upgrade / Downgrade" at bounding box center [157, 132] width 38 height 4
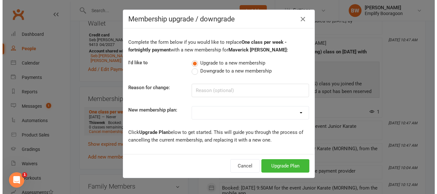
scroll to position [216, 0]
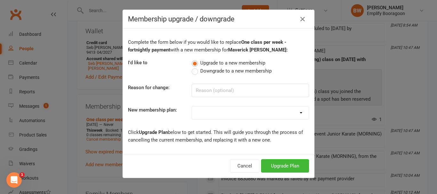
click at [221, 104] on div "Complete the form below if you would like to replace One class per week - fortn…" at bounding box center [218, 91] width 191 height 126
click at [224, 110] on select "Leadership Team Fitness Kickboxing Unlimited Classes (SPARK) Fitness Kickboxing…" at bounding box center [250, 113] width 117 height 13
select select "15"
click at [192, 107] on select "Leadership Team Fitness Kickboxing Unlimited Classes (SPARK) Fitness Kickboxing…" at bounding box center [250, 113] width 117 height 13
click at [283, 168] on button "Upgrade Plan" at bounding box center [285, 165] width 48 height 13
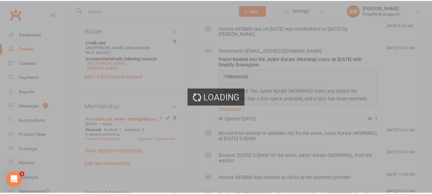
scroll to position [224, 0]
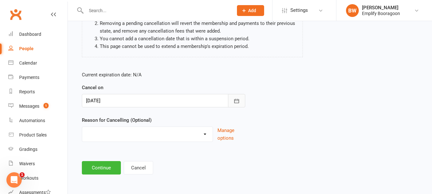
click at [240, 100] on button "button" at bounding box center [236, 100] width 17 height 13
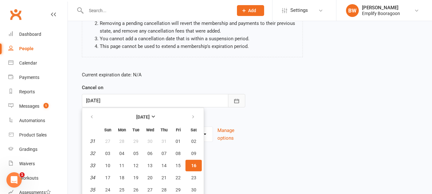
scroll to position [97, 0]
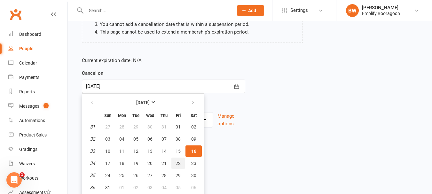
click at [179, 164] on span "22" at bounding box center [178, 163] width 5 height 5
type input "22 Aug 2025"
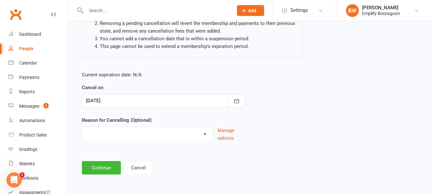
scroll to position [82, 0]
click at [132, 135] on select "Downgrade Financial Full Classes Injury Loss of Interest Moving Other Sports Pa…" at bounding box center [147, 133] width 131 height 13
click at [82, 127] on select "Downgrade Financial Full Classes Injury Loss of Interest Moving Other Sports Pa…" at bounding box center [147, 133] width 131 height 13
click at [93, 172] on button "Continue" at bounding box center [101, 167] width 39 height 13
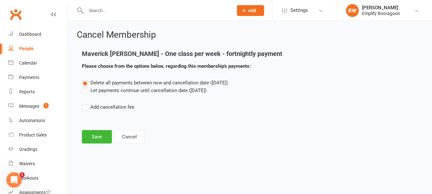
scroll to position [0, 0]
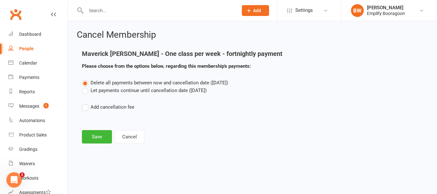
drag, startPoint x: 123, startPoint y: 92, endPoint x: 121, endPoint y: 95, distance: 3.3
click at [123, 92] on label "Let payments continue until cancellation date (Aug 22, 2025)" at bounding box center [144, 91] width 125 height 8
click at [86, 87] on input "Let payments continue until cancellation date (Aug 22, 2025)" at bounding box center [84, 87] width 4 height 0
click at [105, 133] on button "Save" at bounding box center [97, 136] width 30 height 13
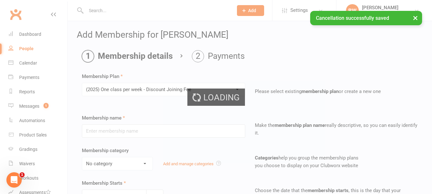
type input "(2025) One class per week - Discount Joining Fee"
select select "2"
type input "0"
type input "1"
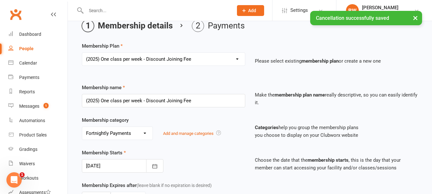
scroll to position [32, 0]
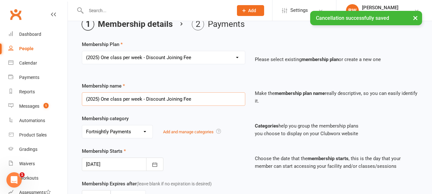
click at [98, 99] on input "(2025) One class per week - Discount Joining Fee" at bounding box center [164, 98] width 164 height 13
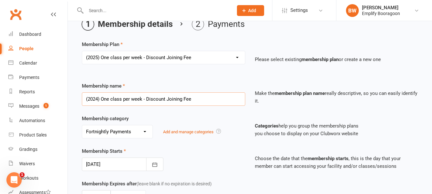
drag, startPoint x: 205, startPoint y: 100, endPoint x: 142, endPoint y: 107, distance: 63.2
click at [142, 107] on div "Membership name (2024) One class per week - Discount Joining Fee Make the membe…" at bounding box center [250, 98] width 346 height 33
type input "(2024) One class per week"
click at [326, 103] on p "Make the membership plan name really descriptive, so you can easily identify it." at bounding box center [337, 97] width 164 height 15
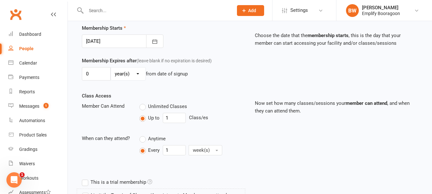
scroll to position [160, 0]
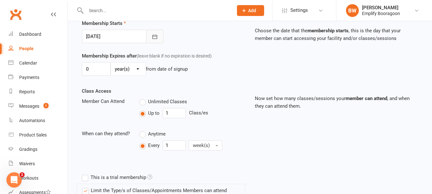
click at [156, 35] on icon "button" at bounding box center [155, 37] width 6 height 6
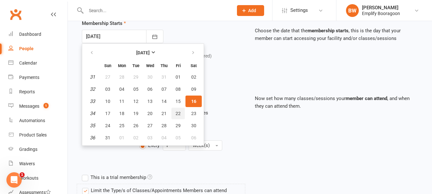
click at [179, 114] on span "22" at bounding box center [178, 113] width 5 height 5
type input "22 Aug 2025"
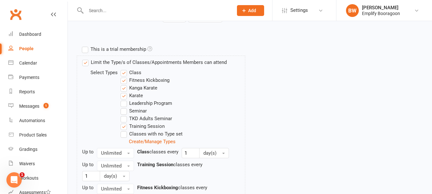
scroll to position [320, 0]
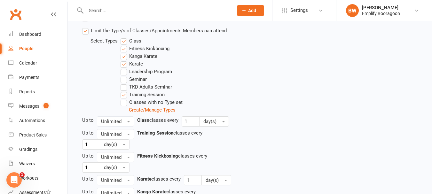
click at [145, 48] on label "Fitness Kickboxing" at bounding box center [145, 49] width 49 height 8
click at [125, 45] on input "Fitness Kickboxing" at bounding box center [123, 45] width 4 height 0
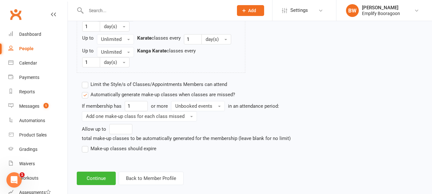
scroll to position [447, 0]
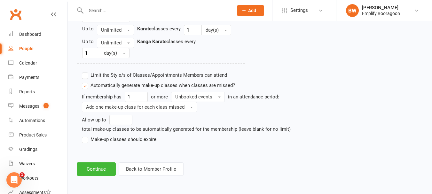
click at [132, 140] on label "Make-up classes should expire" at bounding box center [119, 140] width 75 height 8
click at [86, 136] on input "Make-up classes should expire" at bounding box center [84, 136] width 4 height 0
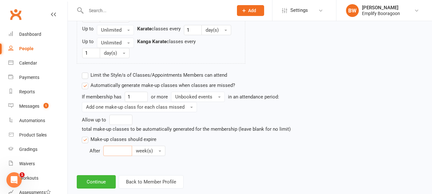
click at [116, 153] on input "number" at bounding box center [117, 151] width 29 height 10
type input "6"
click at [105, 182] on button "Continue" at bounding box center [96, 181] width 39 height 13
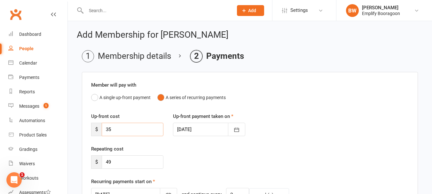
drag, startPoint x: 133, startPoint y: 132, endPoint x: 91, endPoint y: 124, distance: 43.0
click at [91, 124] on div "Up-front cost $ 35" at bounding box center [127, 125] width 82 height 24
type input "0"
drag, startPoint x: 112, startPoint y: 165, endPoint x: 108, endPoint y: 163, distance: 4.6
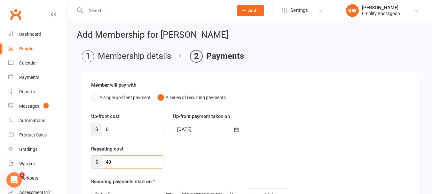
click at [108, 163] on input "49" at bounding box center [133, 162] width 62 height 13
type input "44"
click at [243, 150] on div "Repeating cost $ 44" at bounding box center [249, 161] width 327 height 33
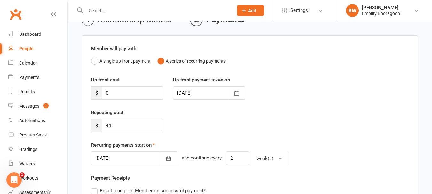
scroll to position [64, 0]
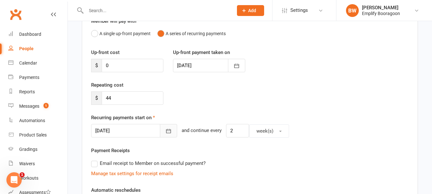
click at [160, 129] on button "button" at bounding box center [168, 130] width 17 height 13
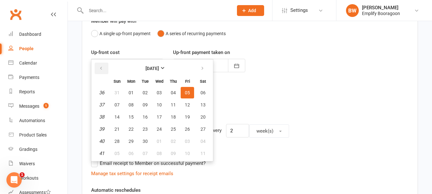
click at [102, 68] on icon "button" at bounding box center [101, 68] width 4 height 5
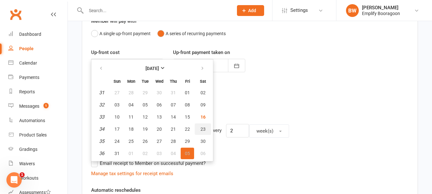
click at [204, 128] on span "23" at bounding box center [203, 129] width 5 height 5
type input "[DATE]"
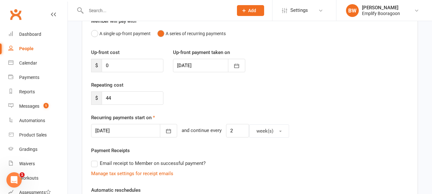
click at [272, 79] on div "Up-front cost $ 0 Up-front payment taken on 22 Aug 2025 August 2025 Sun Mon Tue…" at bounding box center [249, 65] width 327 height 33
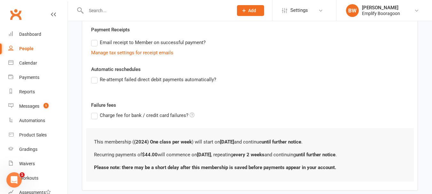
scroll to position [220, 0]
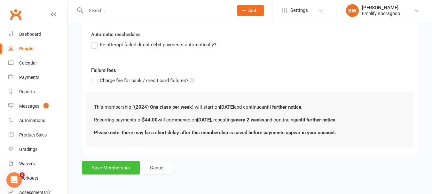
click at [118, 167] on button "Save Membership" at bounding box center [111, 167] width 58 height 13
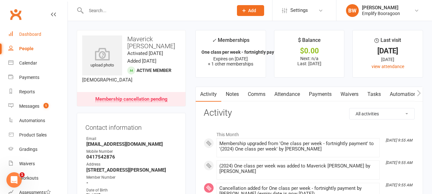
click at [36, 36] on div "Dashboard" at bounding box center [30, 34] width 22 height 5
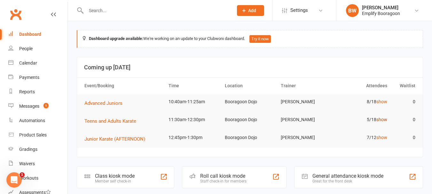
click at [383, 118] on link "show" at bounding box center [382, 119] width 11 height 5
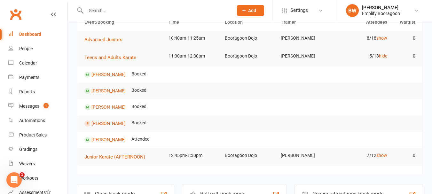
scroll to position [64, 0]
click at [102, 123] on link "Noah Knudsen" at bounding box center [109, 122] width 34 height 5
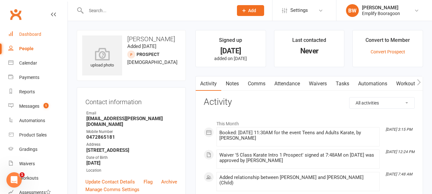
click at [38, 33] on div "Dashboard" at bounding box center [30, 34] width 22 height 5
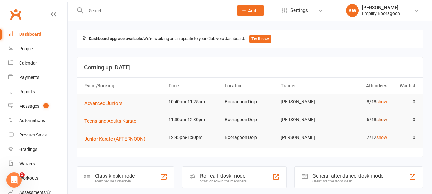
click at [381, 117] on link "show" at bounding box center [382, 119] width 11 height 5
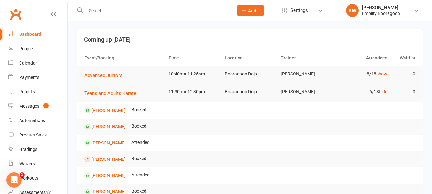
scroll to position [64, 0]
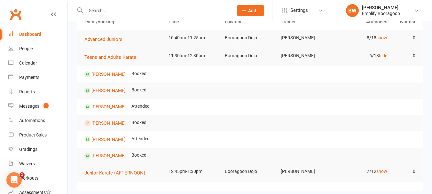
drag, startPoint x: 306, startPoint y: 151, endPoint x: 138, endPoint y: 207, distance: 177.5
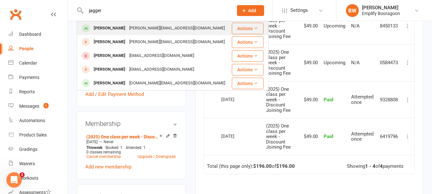
type input "jagger"
click at [127, 29] on div "[PERSON_NAME][EMAIL_ADDRESS][DOMAIN_NAME]" at bounding box center [177, 28] width 100 height 9
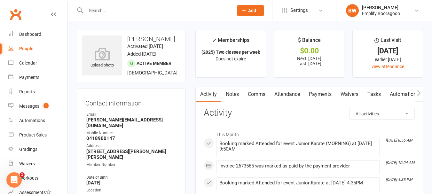
click at [317, 93] on link "Payments" at bounding box center [321, 94] width 32 height 15
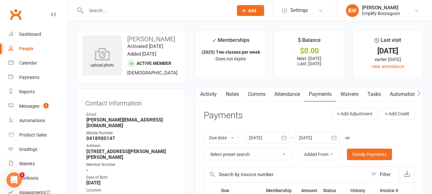
click at [296, 92] on link "Attendance" at bounding box center [287, 94] width 35 height 15
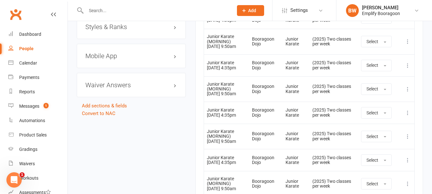
scroll to position [530, 0]
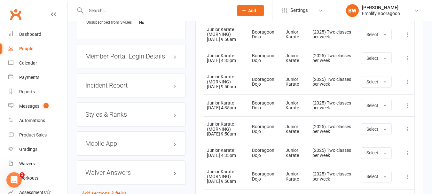
click at [111, 111] on h3 "Styles & Ranks" at bounding box center [131, 114] width 92 height 7
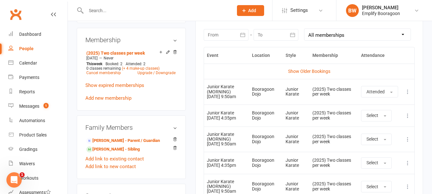
scroll to position [274, 0]
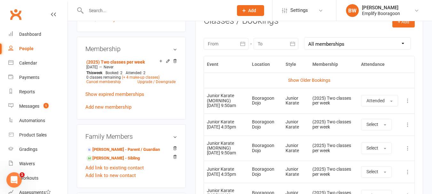
click at [227, 47] on div at bounding box center [226, 44] width 45 height 12
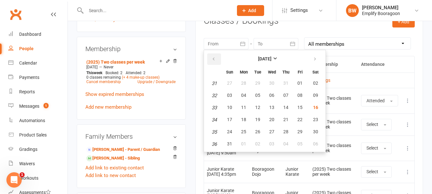
click at [219, 58] on button "button" at bounding box center [214, 59] width 14 height 12
click at [317, 118] on span "28" at bounding box center [315, 119] width 5 height 5
type input "[DATE]"
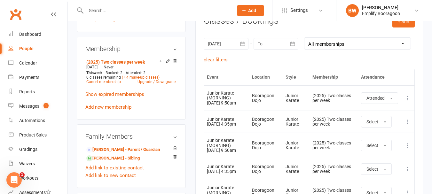
click at [263, 39] on div at bounding box center [276, 44] width 45 height 12
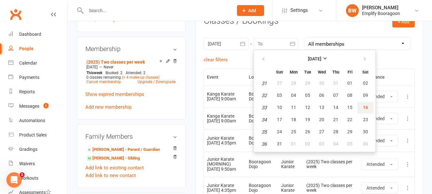
click at [367, 110] on span "16" at bounding box center [365, 107] width 5 height 5
type input "[DATE]"
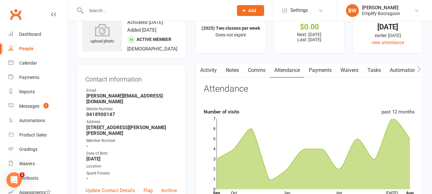
scroll to position [0, 0]
